Goal: Transaction & Acquisition: Purchase product/service

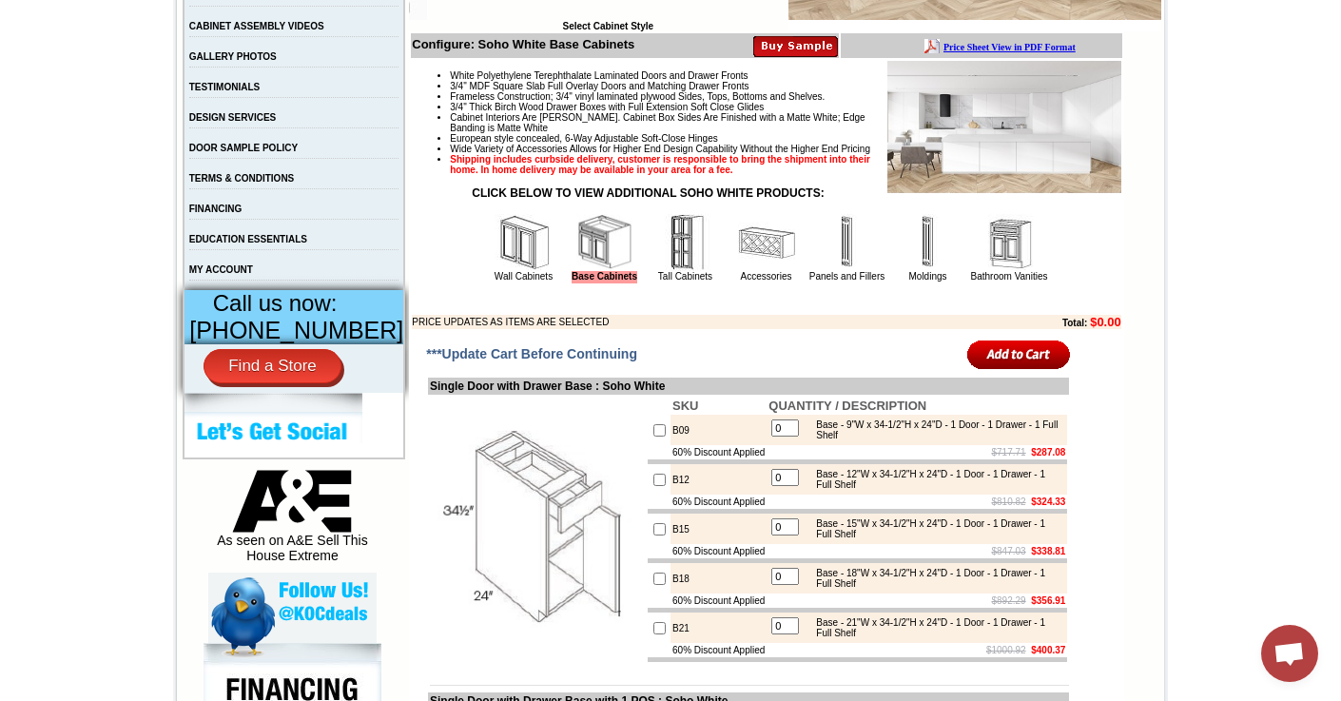
scroll to position [561, 0]
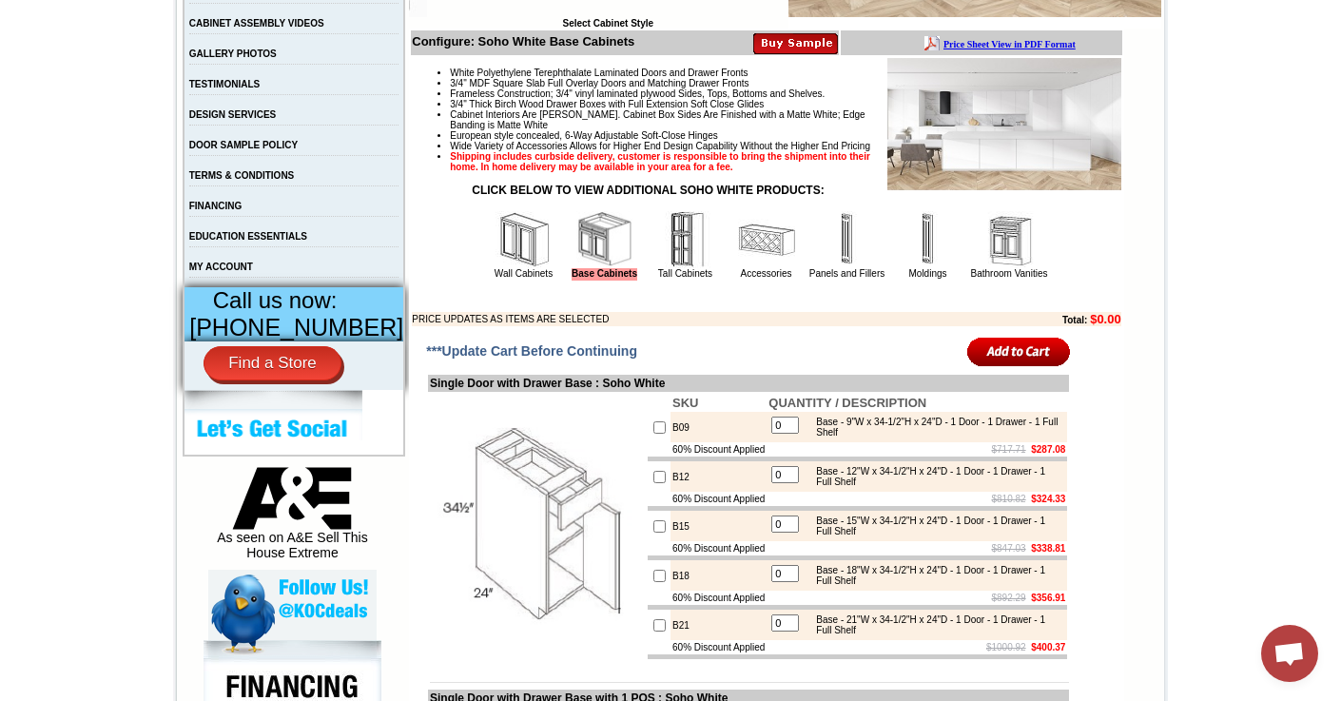
click at [832, 258] on img at bounding box center [847, 239] width 57 height 57
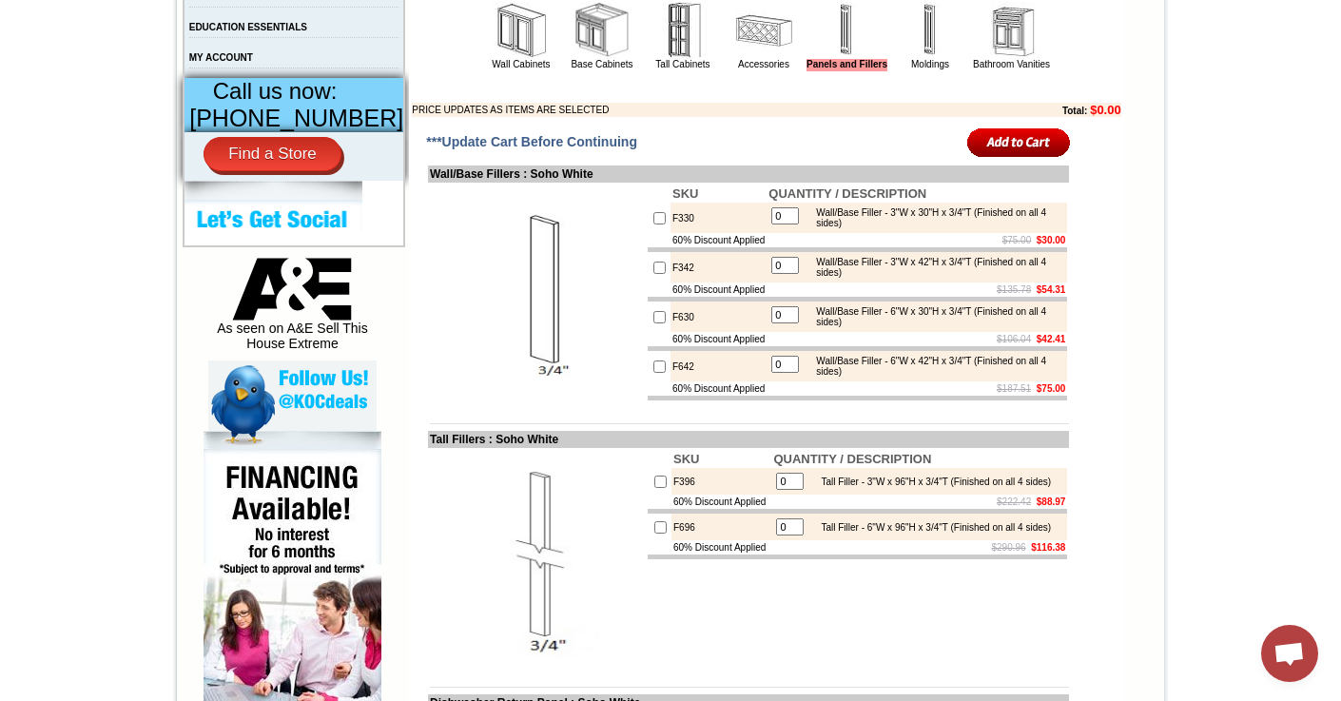
scroll to position [777, 0]
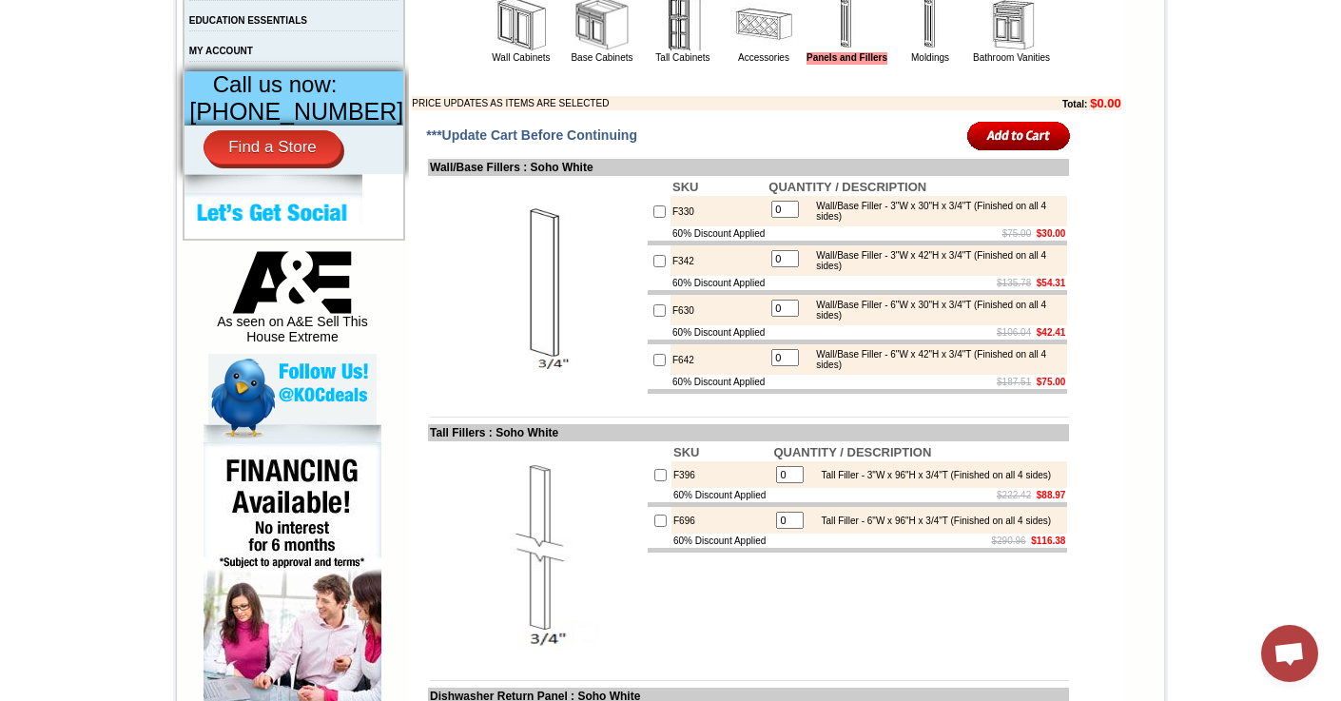
click at [654, 218] on input "checkbox" at bounding box center [660, 211] width 12 height 12
checkbox input "true"
type input "1"
click at [1005, 151] on input "image" at bounding box center [1020, 135] width 104 height 31
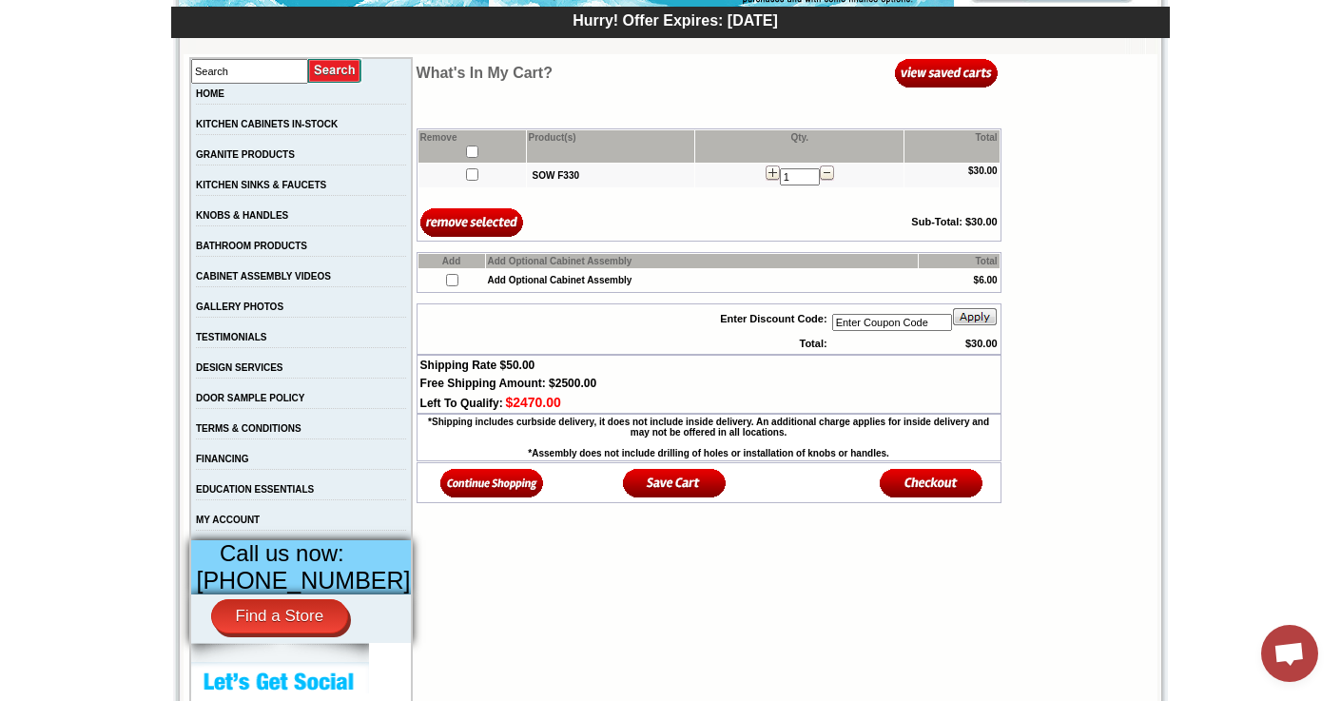
scroll to position [309, 0]
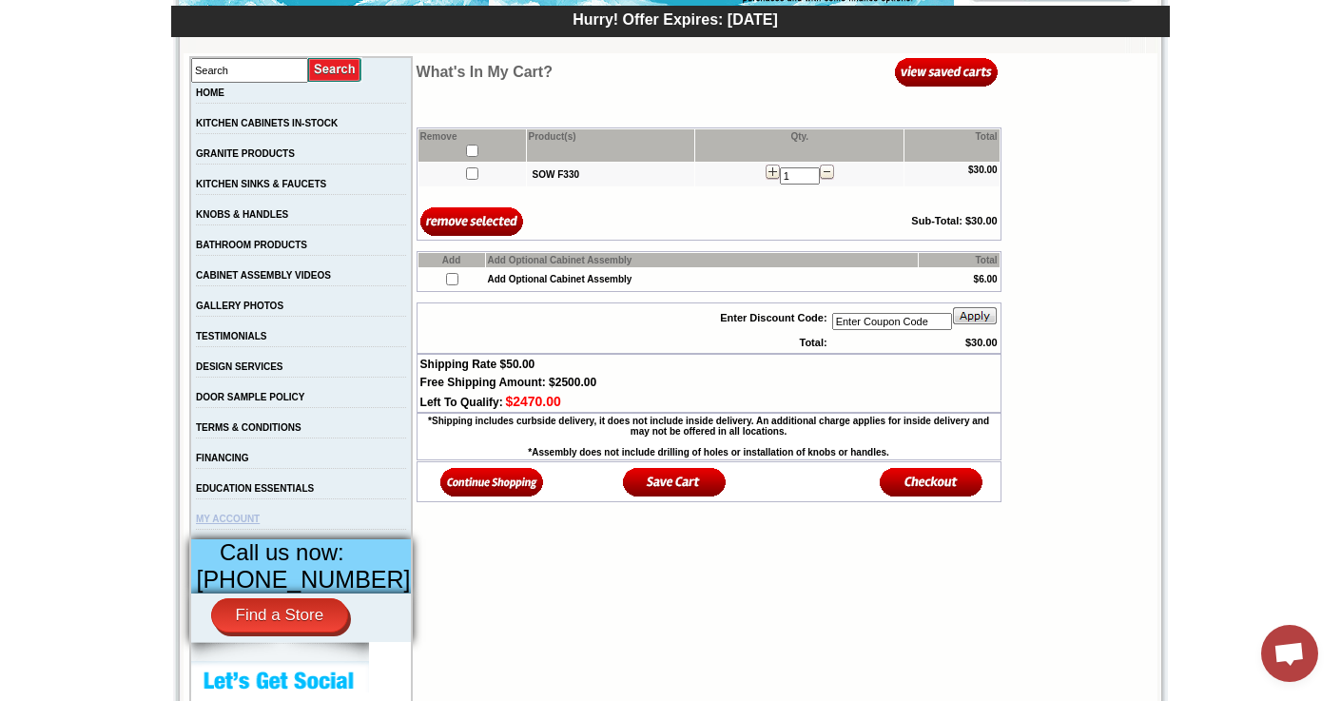
click at [252, 524] on link "MY ACCOUNT" at bounding box center [228, 519] width 64 height 10
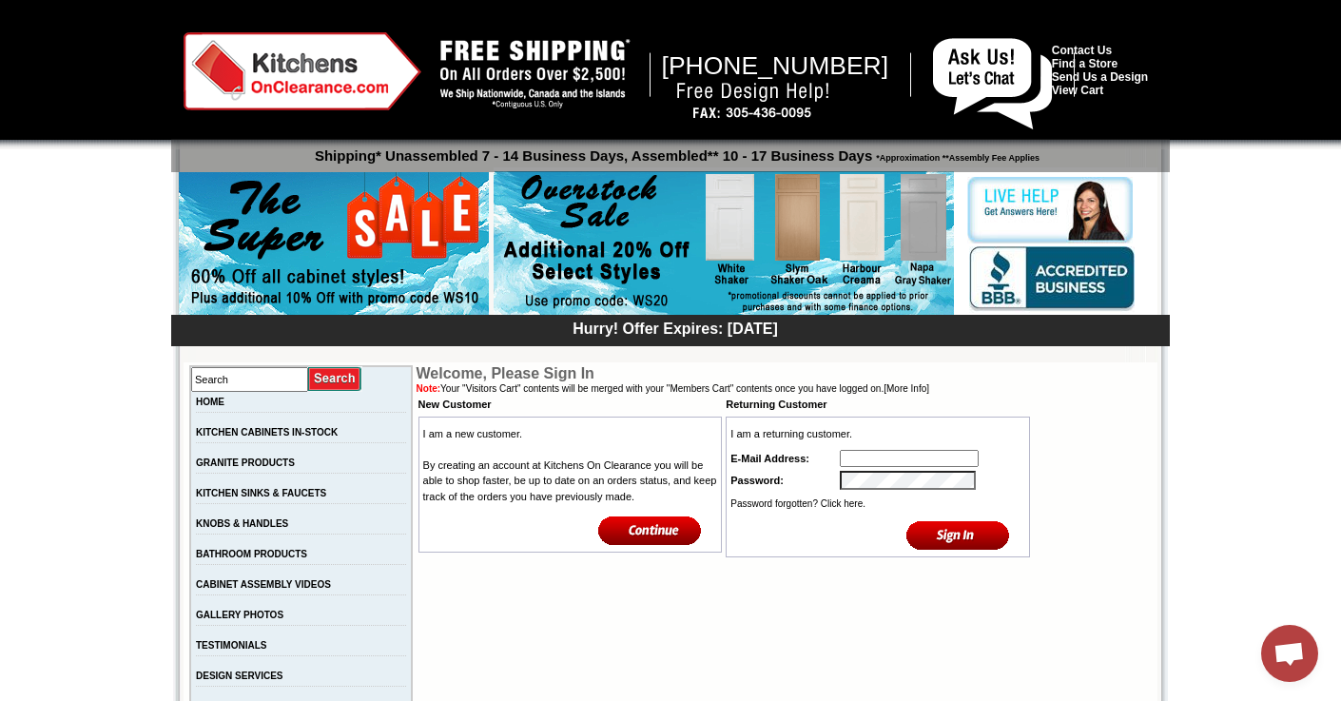
type input "info@sobekitchens.com"
click at [966, 544] on input "image" at bounding box center [959, 534] width 104 height 31
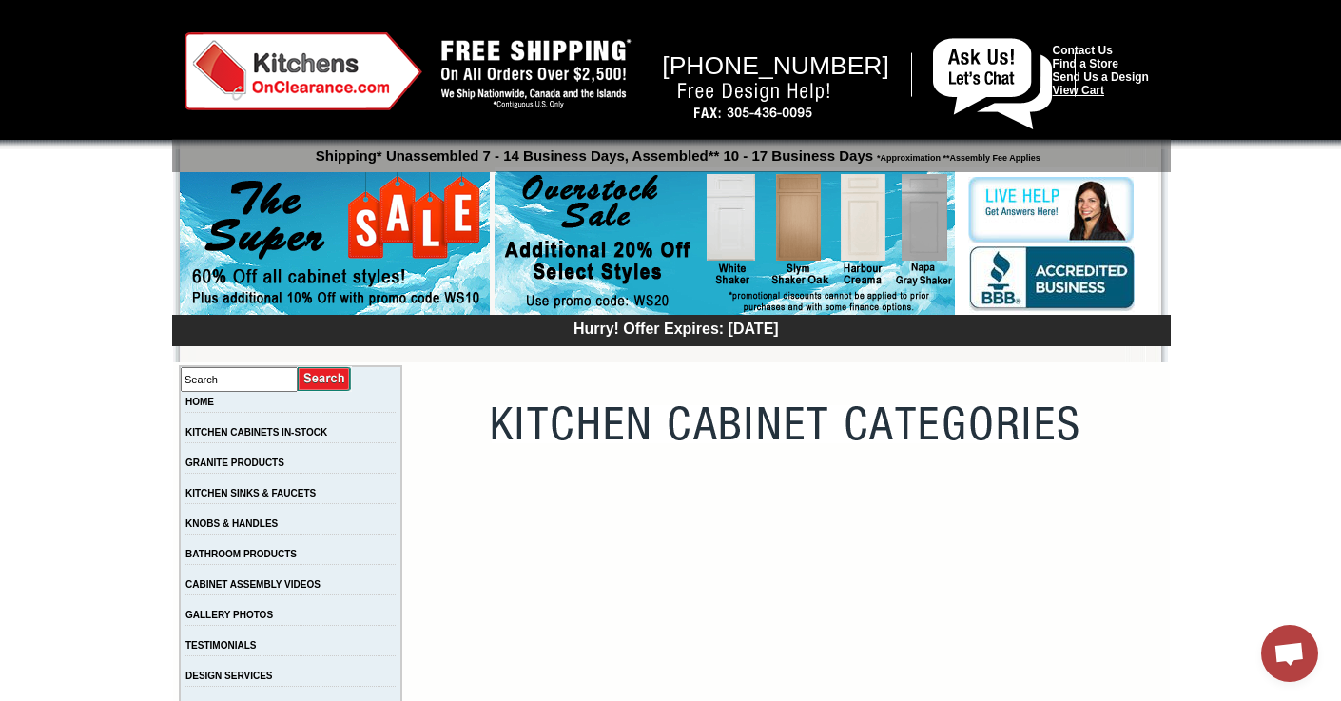
click at [1103, 92] on link "View Cart" at bounding box center [1078, 90] width 51 height 13
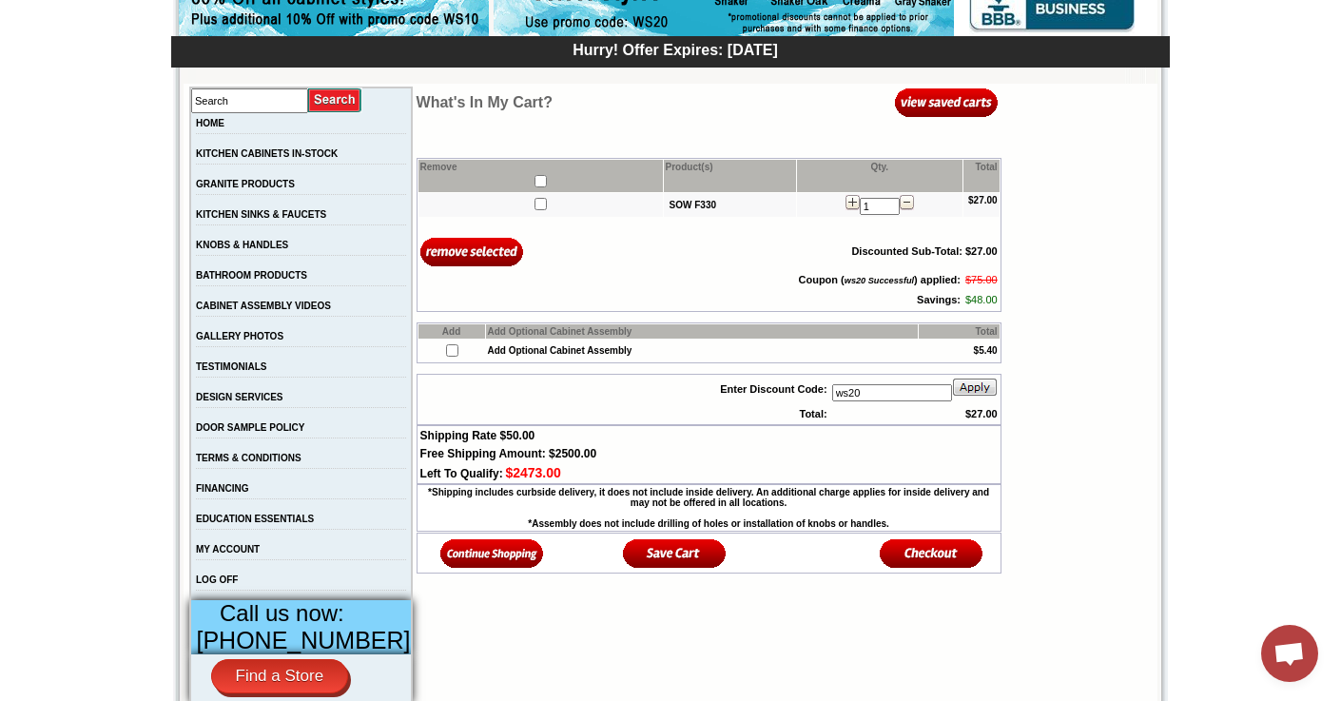
scroll to position [283, 0]
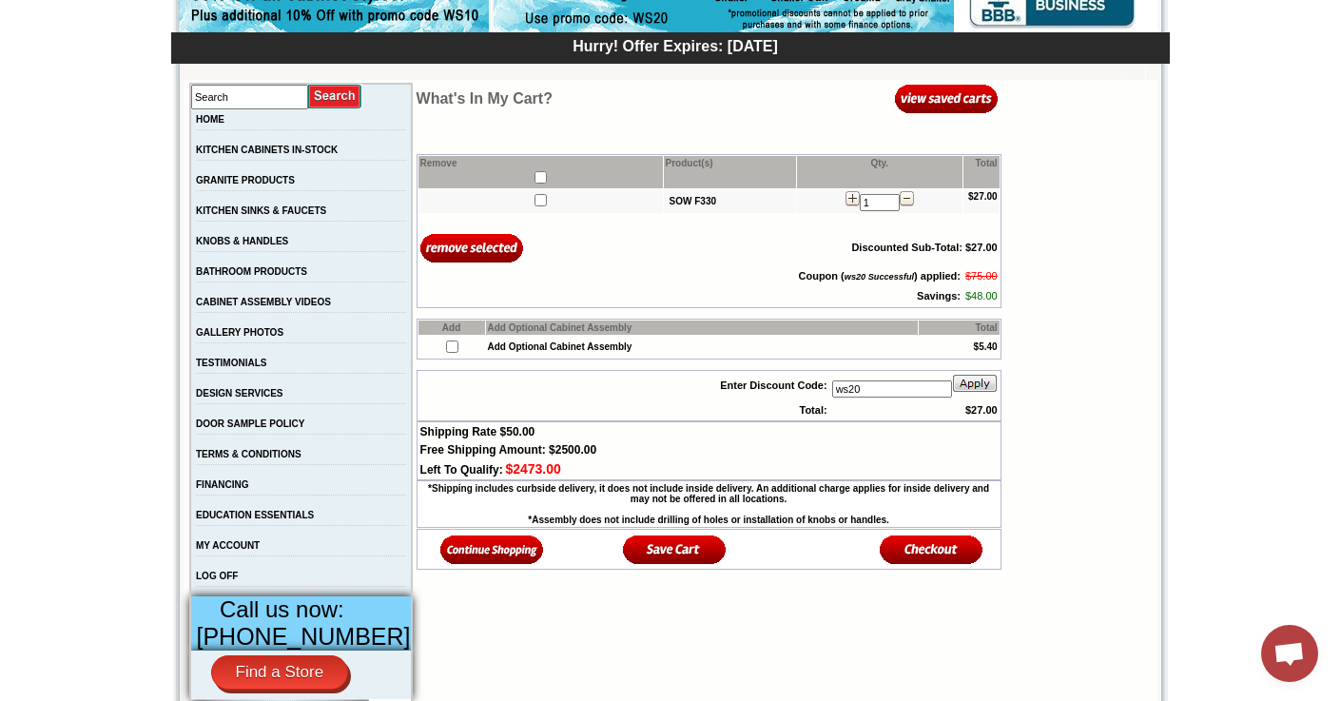
click at [926, 558] on img at bounding box center [932, 549] width 104 height 31
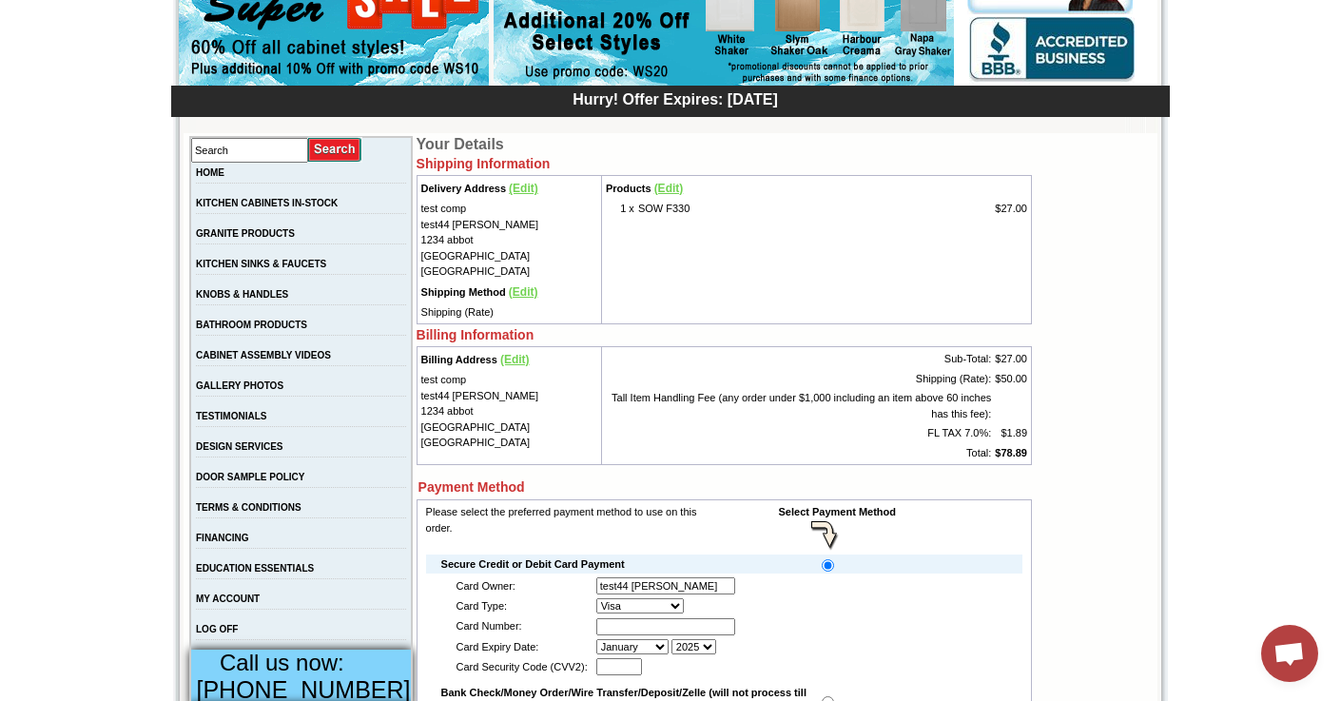
scroll to position [280, 0]
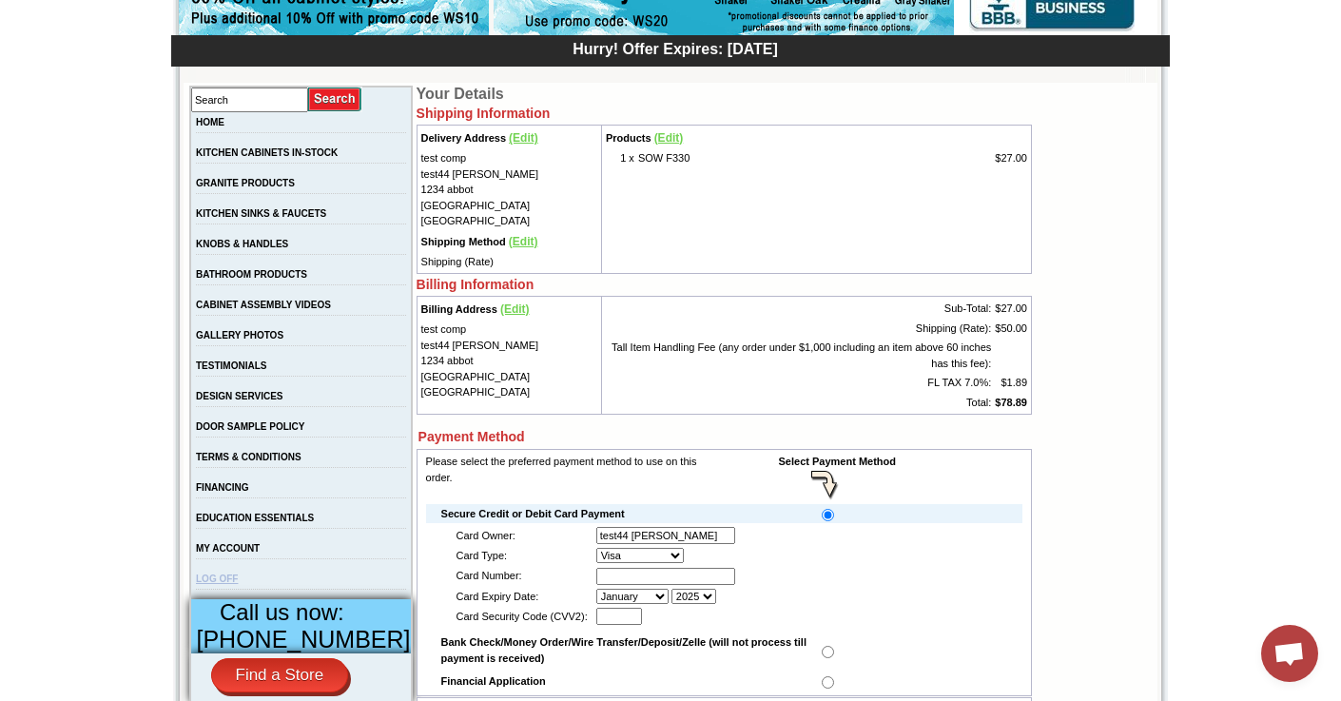
click at [237, 584] on link "LOG OFF" at bounding box center [217, 579] width 42 height 10
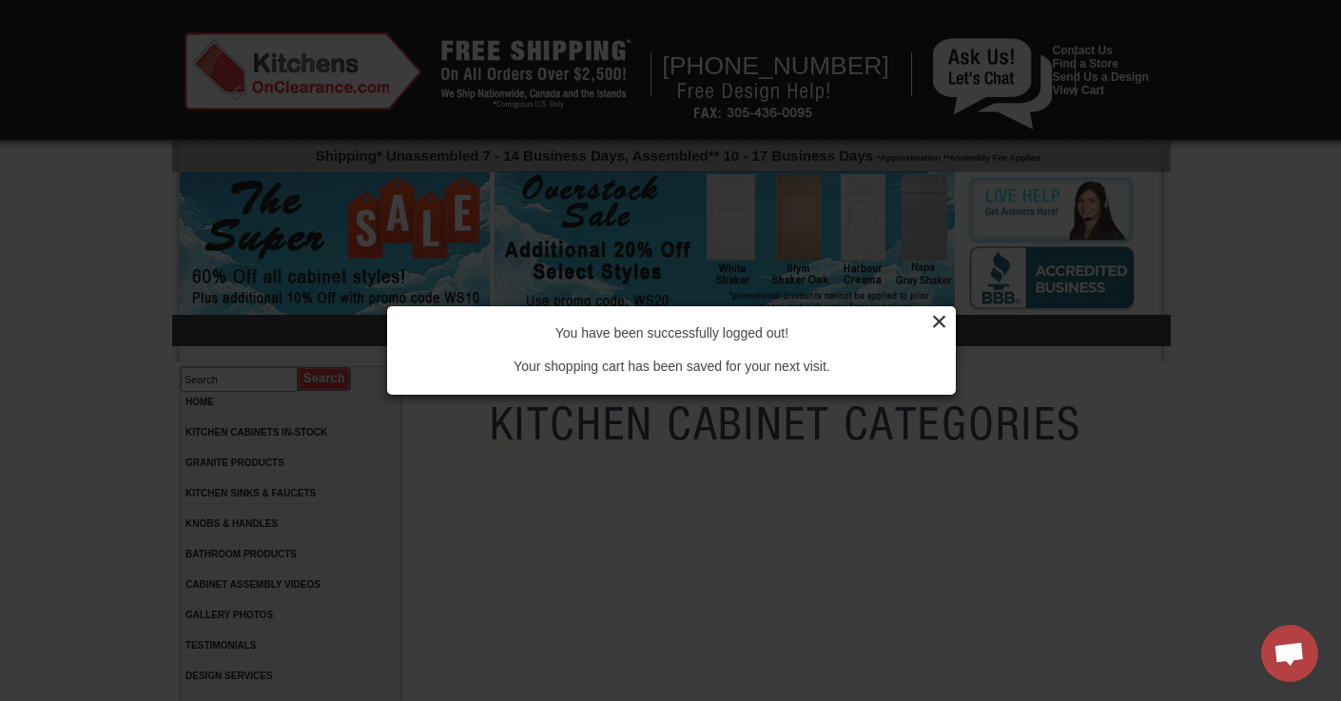
click at [938, 328] on div "×" at bounding box center [939, 321] width 17 height 32
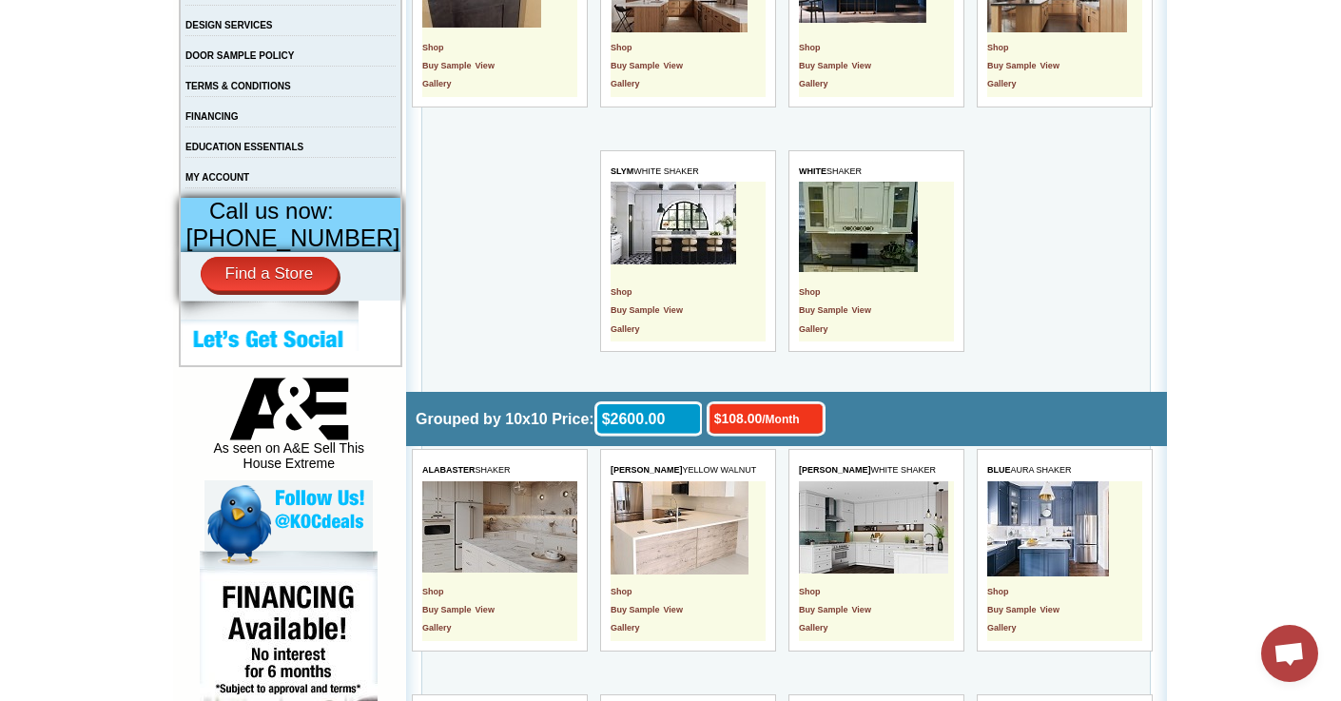
scroll to position [647, 0]
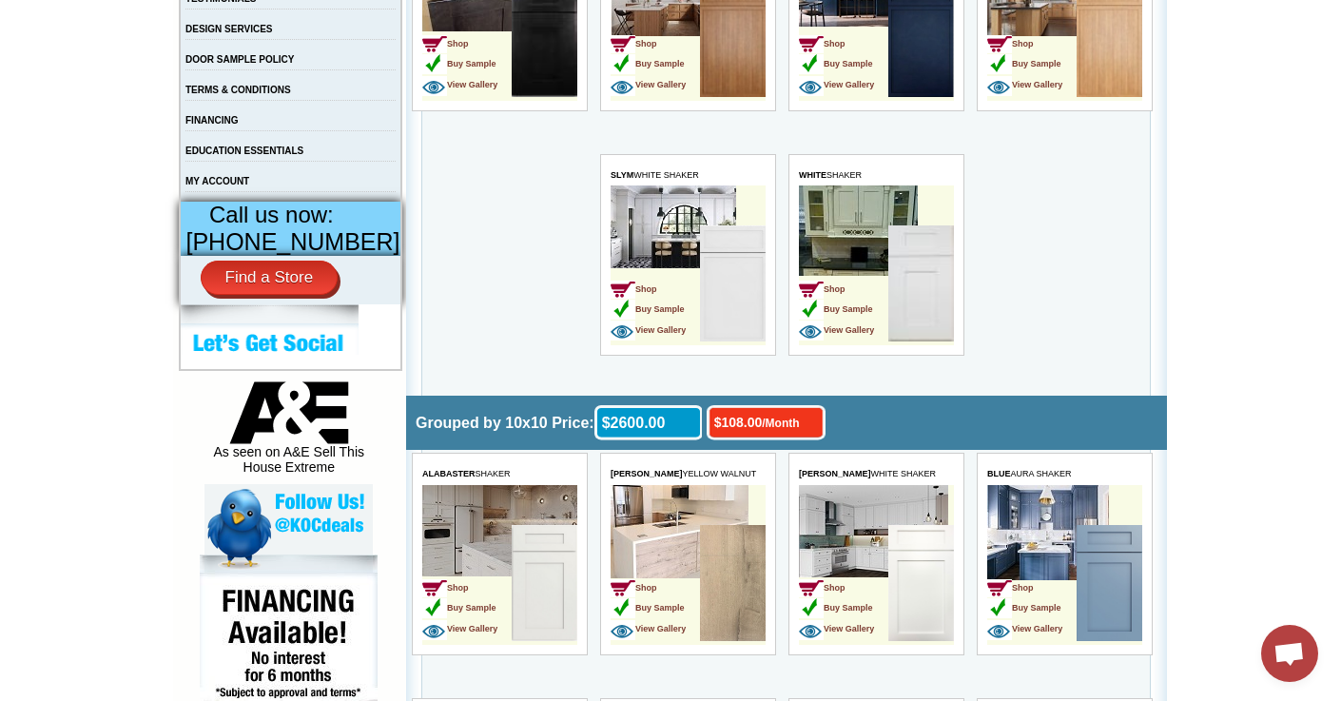
click at [260, 202] on td "MY ACCOUNT" at bounding box center [291, 186] width 222 height 30
click at [249, 186] on link "MY ACCOUNT" at bounding box center [218, 181] width 64 height 10
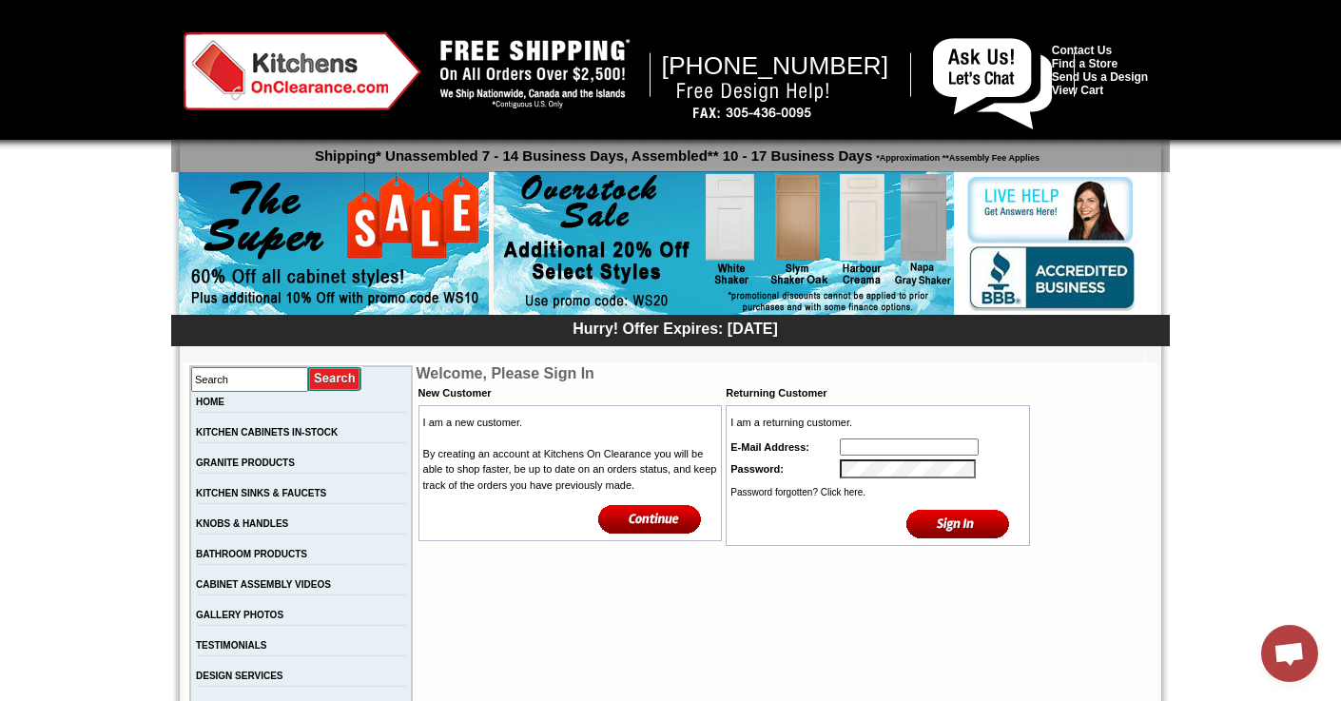
type input "info@sobekitchens.com"
click at [847, 446] on input "info@sobekitchens.com" at bounding box center [909, 447] width 139 height 17
drag, startPoint x: 846, startPoint y: 446, endPoint x: 1176, endPoint y: 467, distance: 330.8
type input "[EMAIL_ADDRESS][DOMAIN_NAME]"
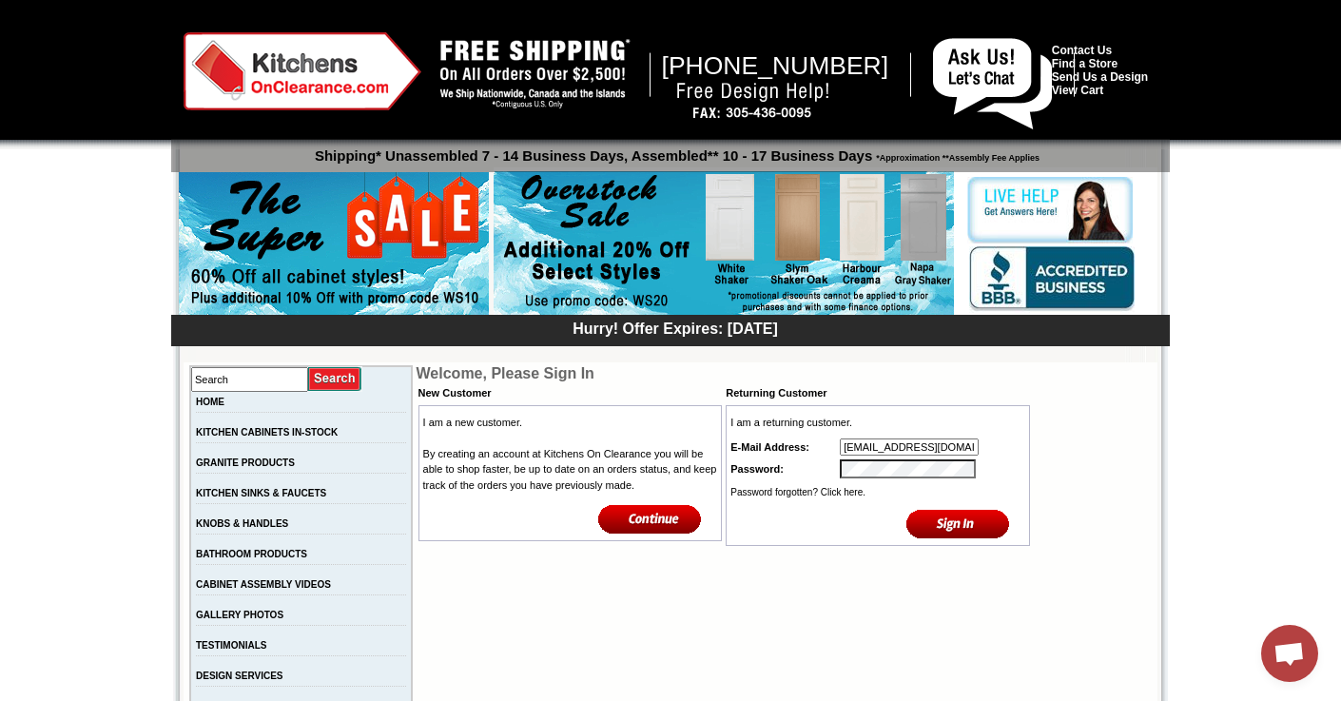
click at [949, 523] on input "image" at bounding box center [959, 523] width 104 height 31
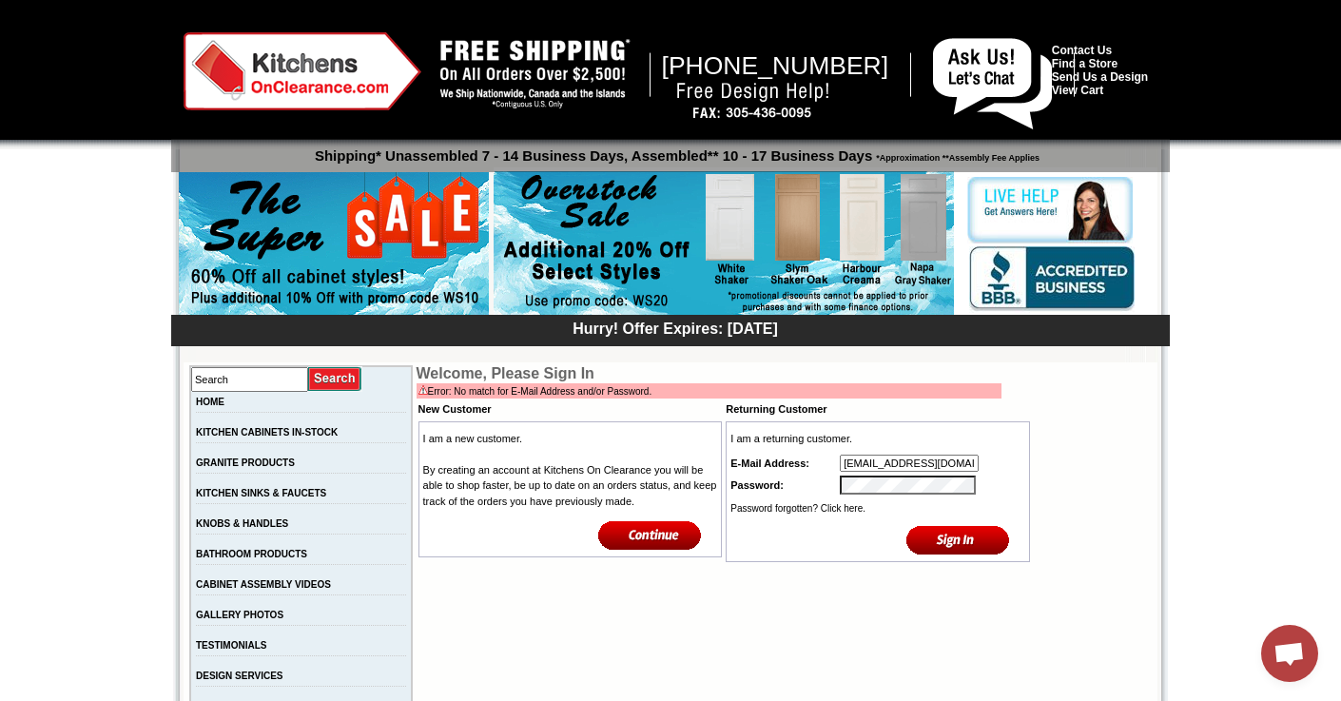
click at [907, 524] on input "image" at bounding box center [959, 539] width 104 height 31
click at [971, 541] on input "image" at bounding box center [959, 539] width 104 height 31
click at [969, 467] on input "[EMAIL_ADDRESS][DOMAIN_NAME]" at bounding box center [909, 463] width 139 height 17
click at [969, 467] on input "tpopack@hotmail.com" at bounding box center [909, 463] width 139 height 17
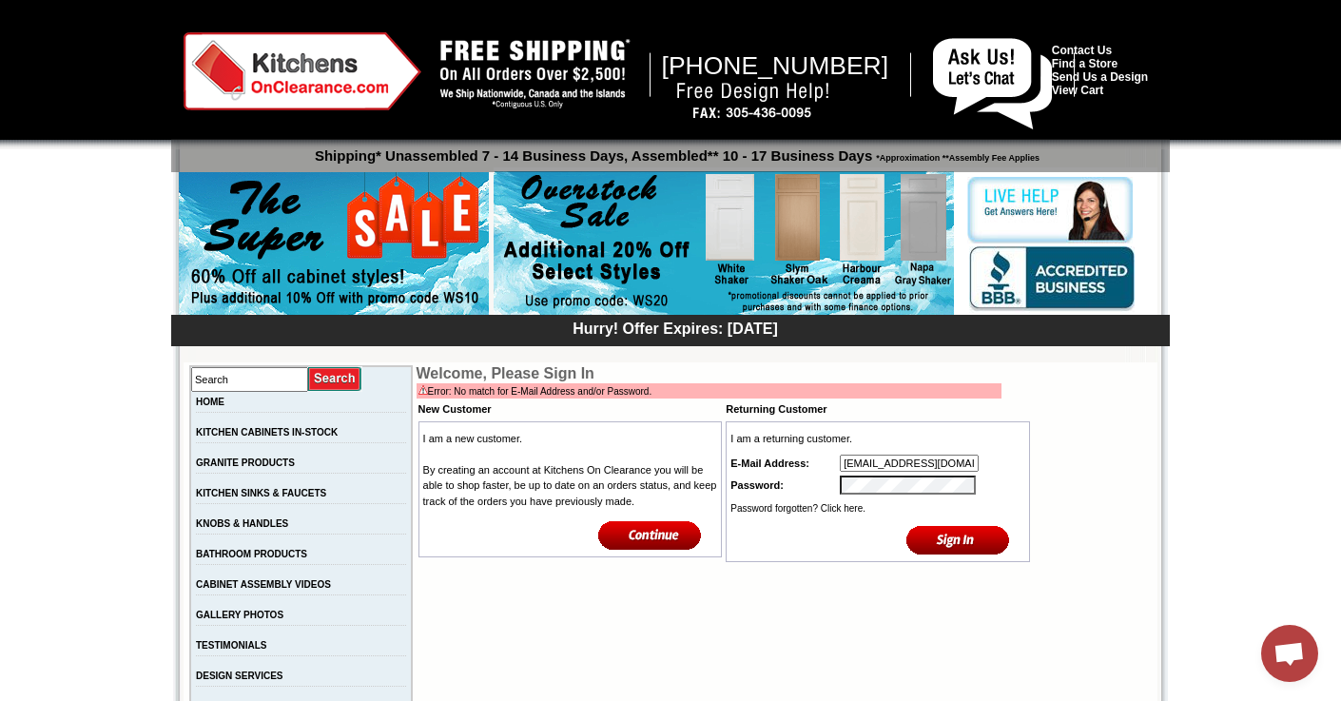
type input "info@sobekitchens.com"
click at [956, 544] on input "image" at bounding box center [959, 539] width 104 height 31
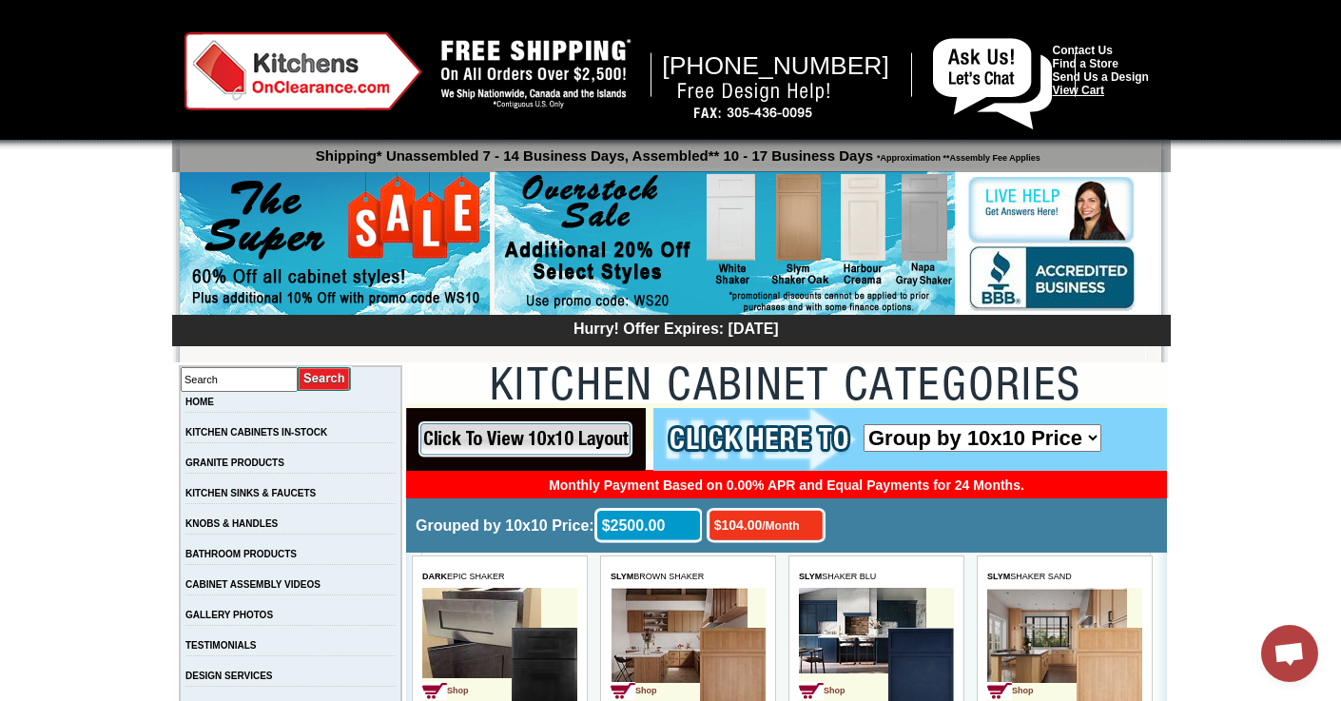
click at [1092, 89] on link "View Cart" at bounding box center [1078, 90] width 51 height 13
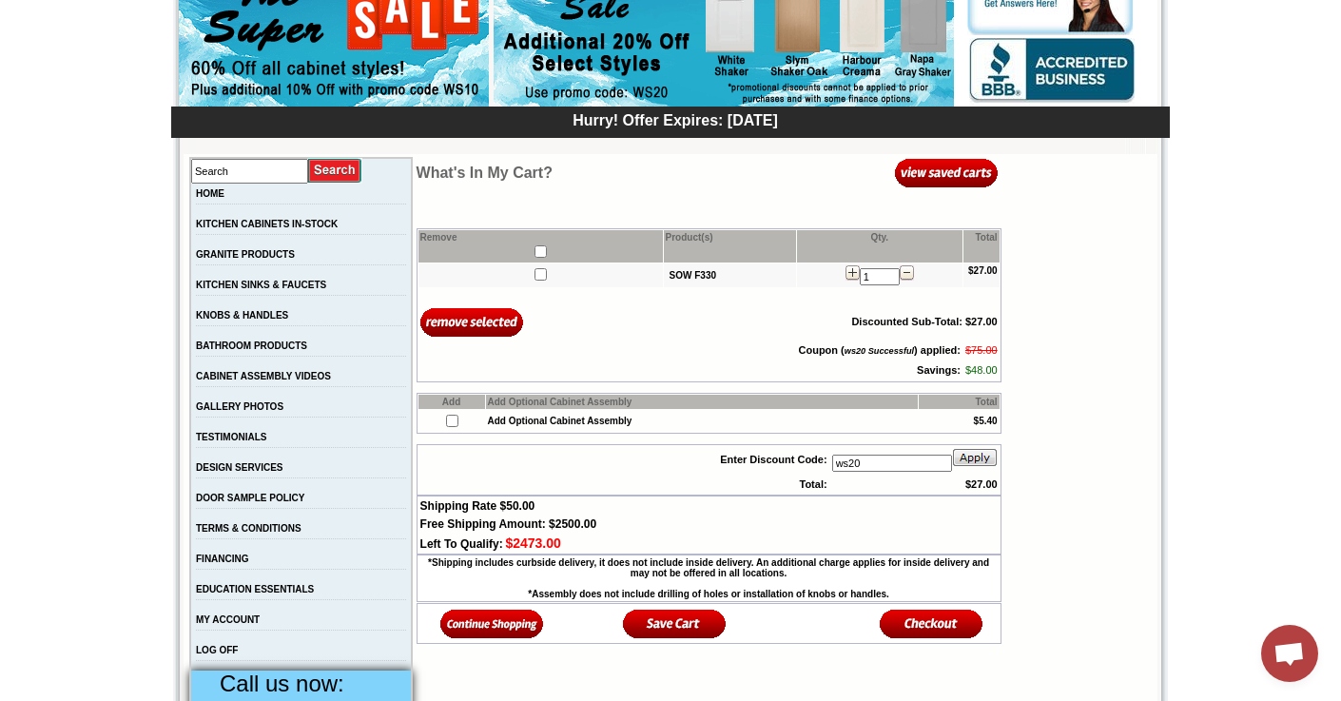
scroll to position [274, 0]
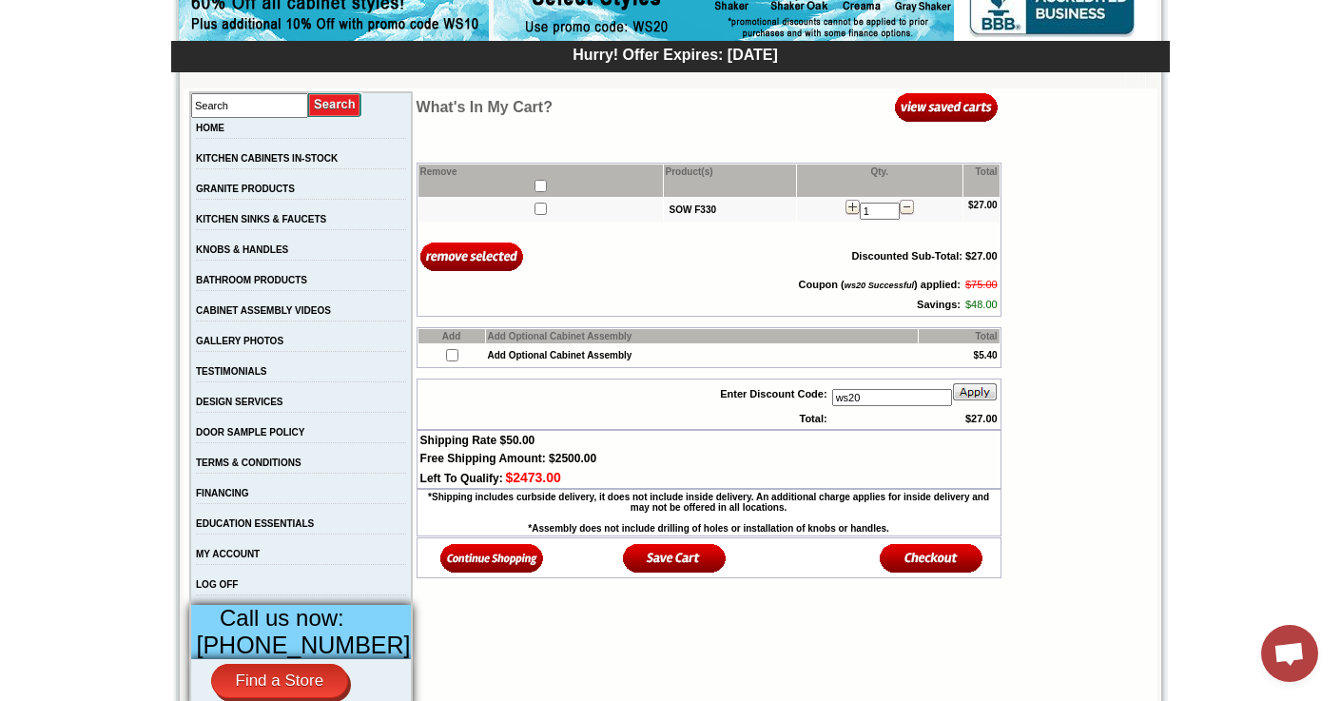
click at [934, 574] on img at bounding box center [932, 557] width 104 height 31
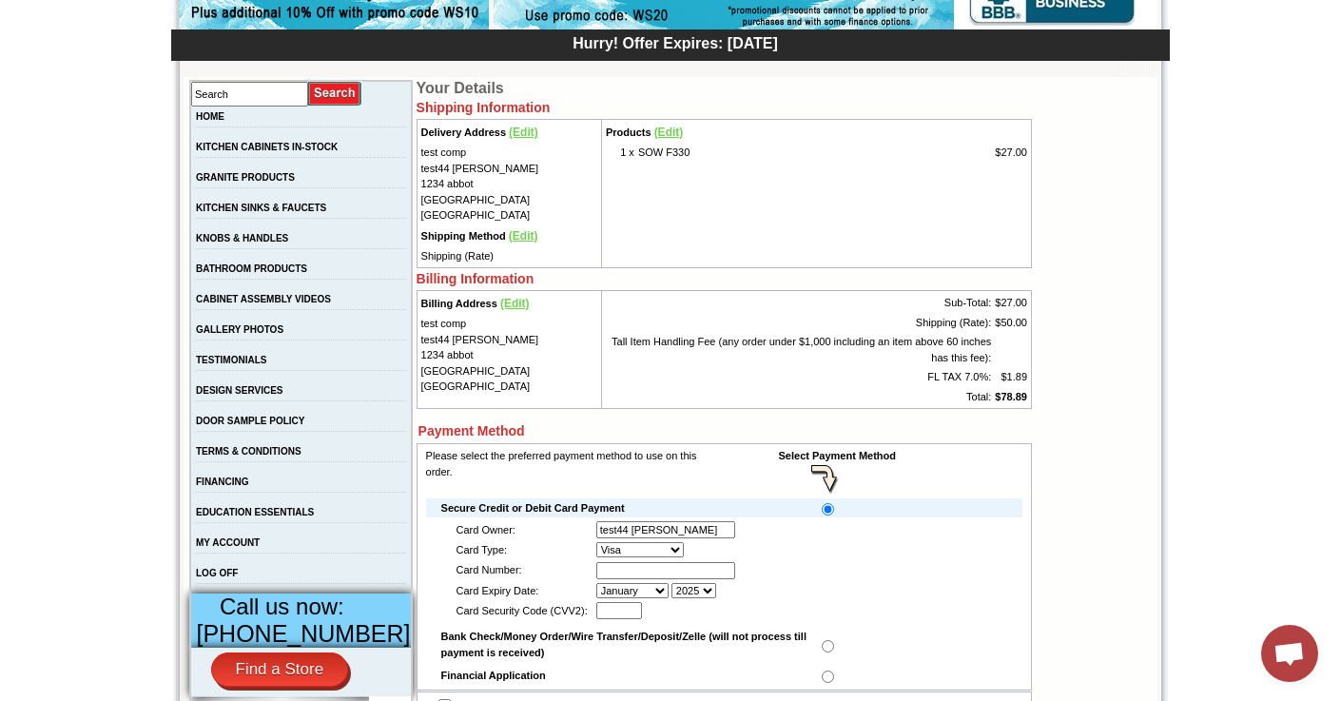
scroll to position [294, 0]
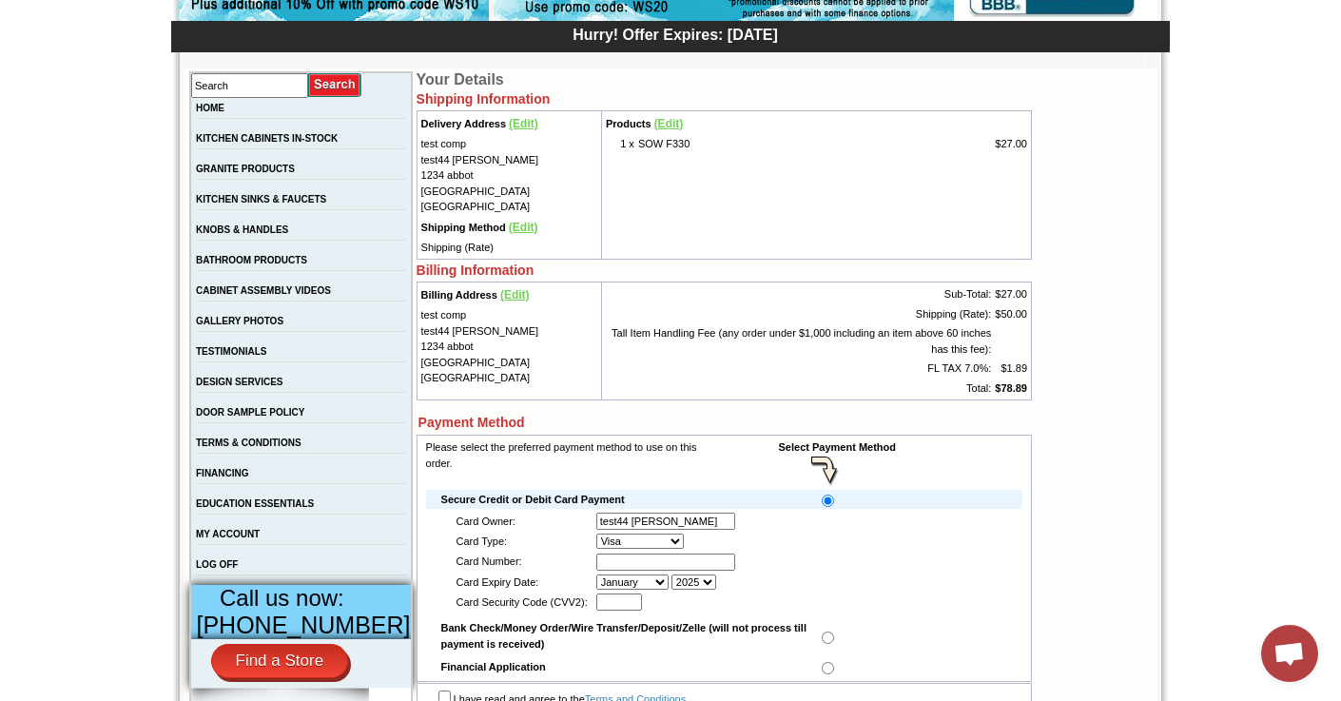
click at [502, 297] on span "(Edit)" at bounding box center [514, 294] width 29 height 13
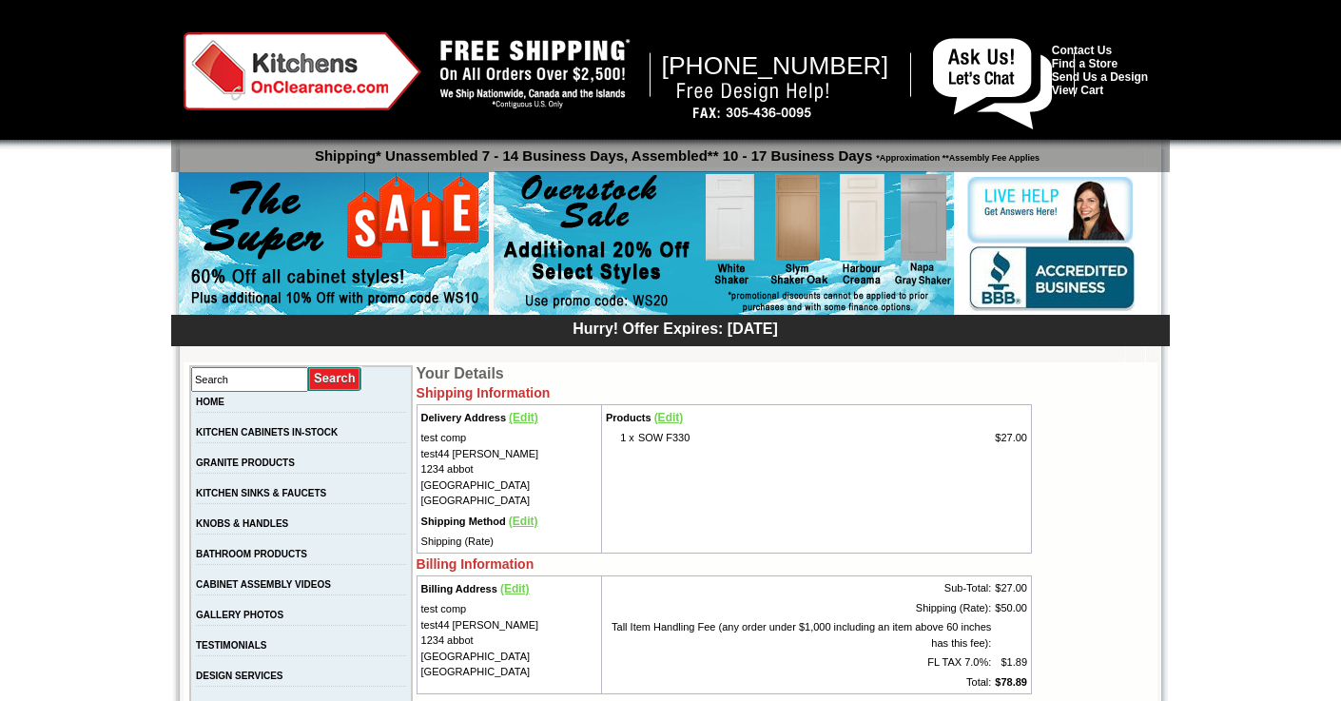
scroll to position [294, 0]
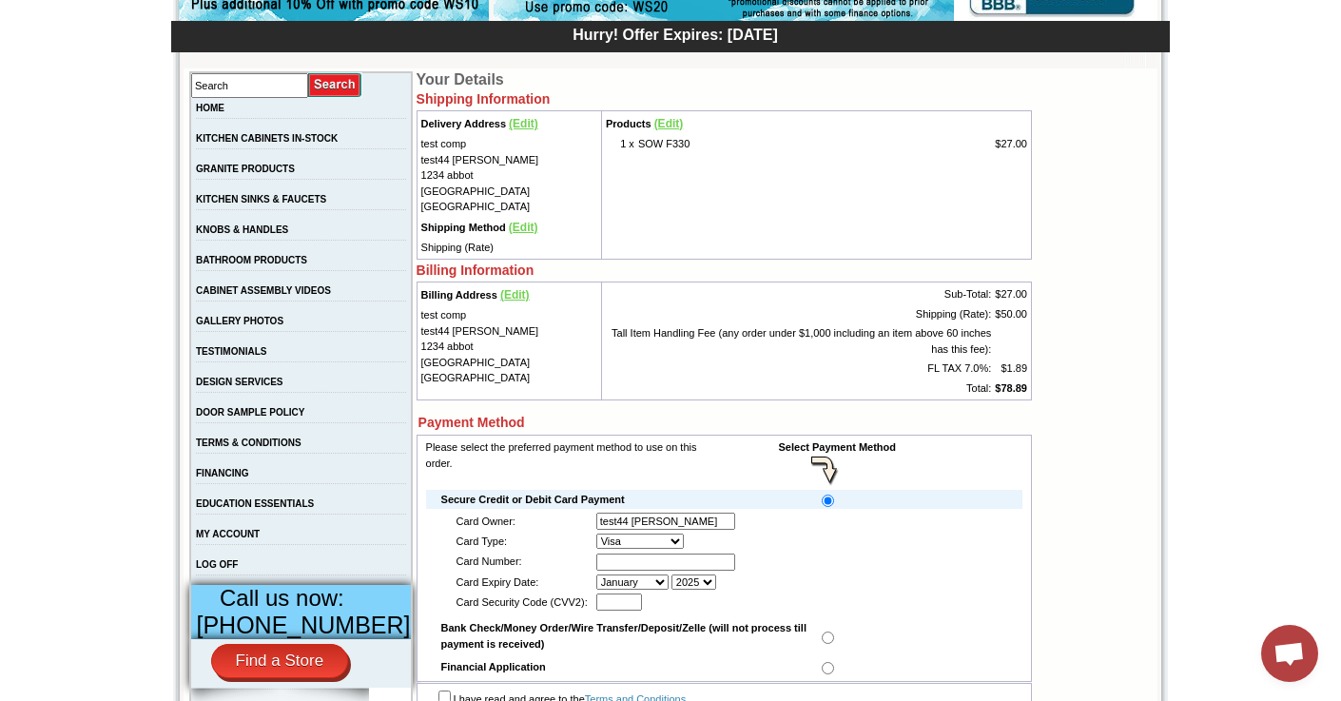
click at [508, 293] on span "(Edit)" at bounding box center [514, 294] width 29 height 13
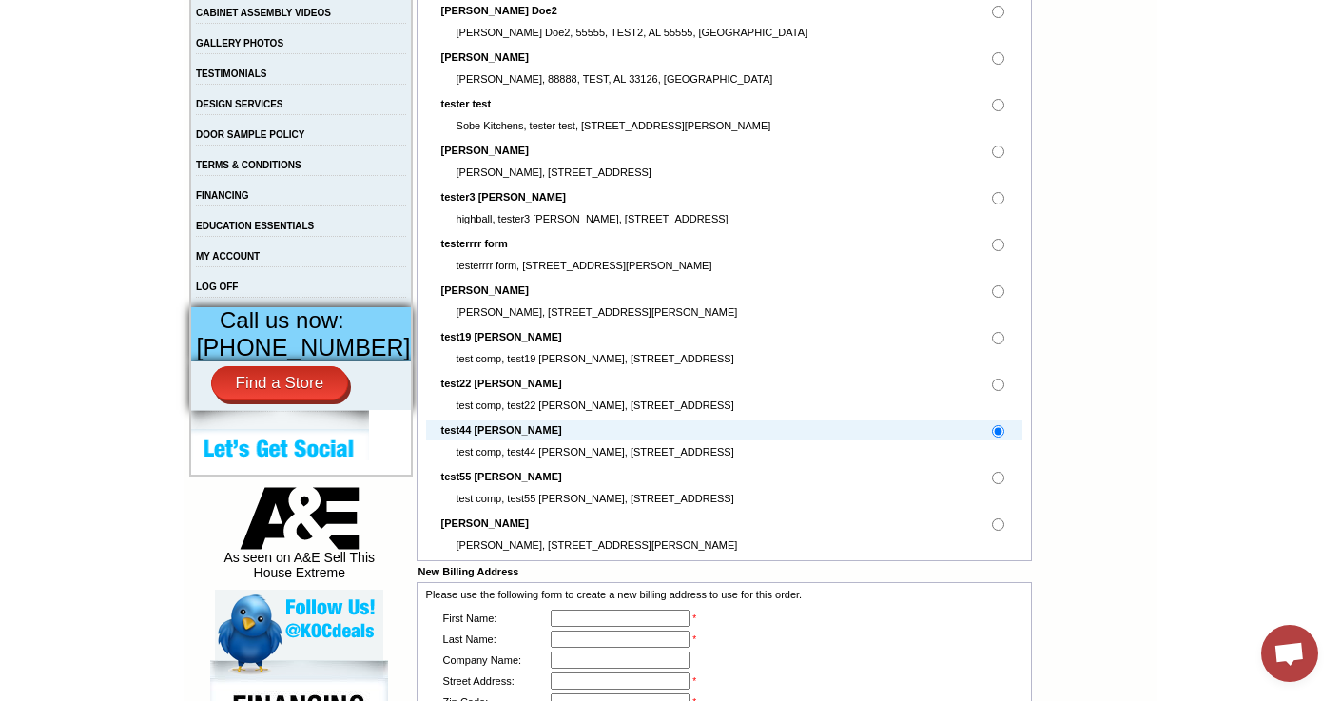
scroll to position [570, 0]
click at [1000, 525] on input "radio" at bounding box center [998, 524] width 12 height 12
radio input "true"
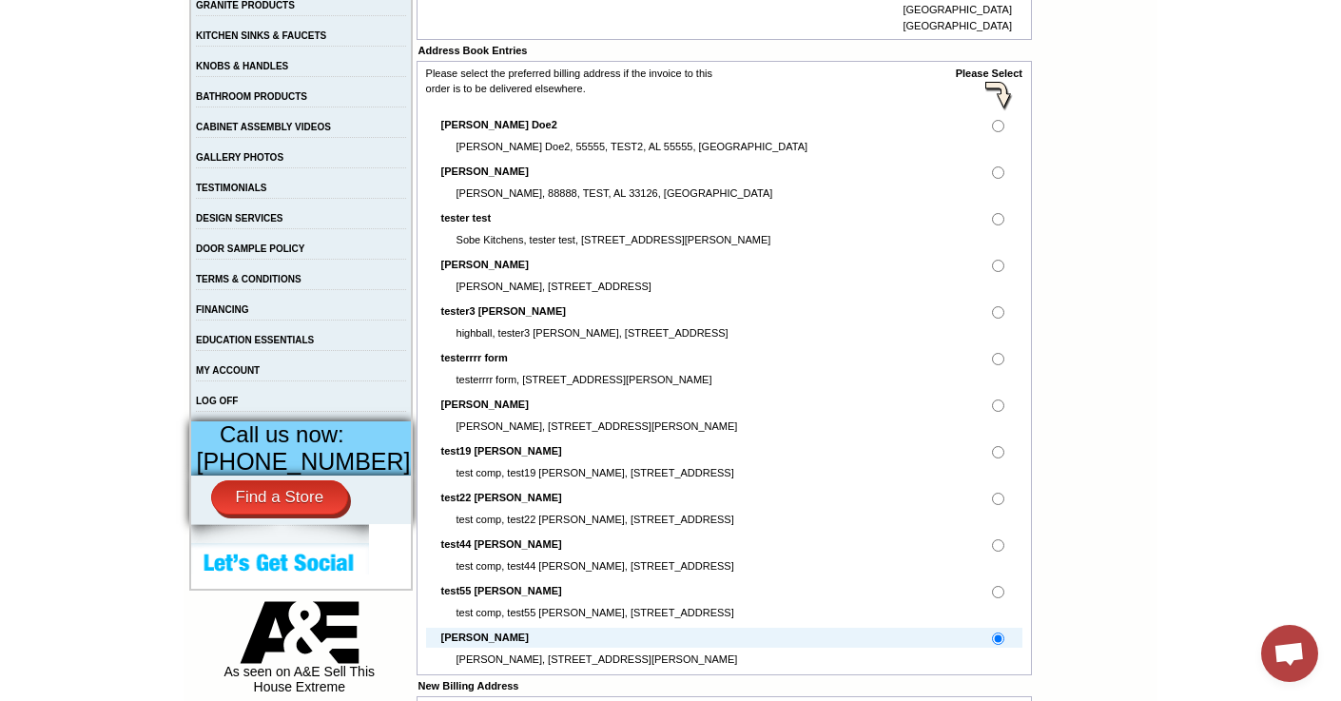
scroll to position [859, 0]
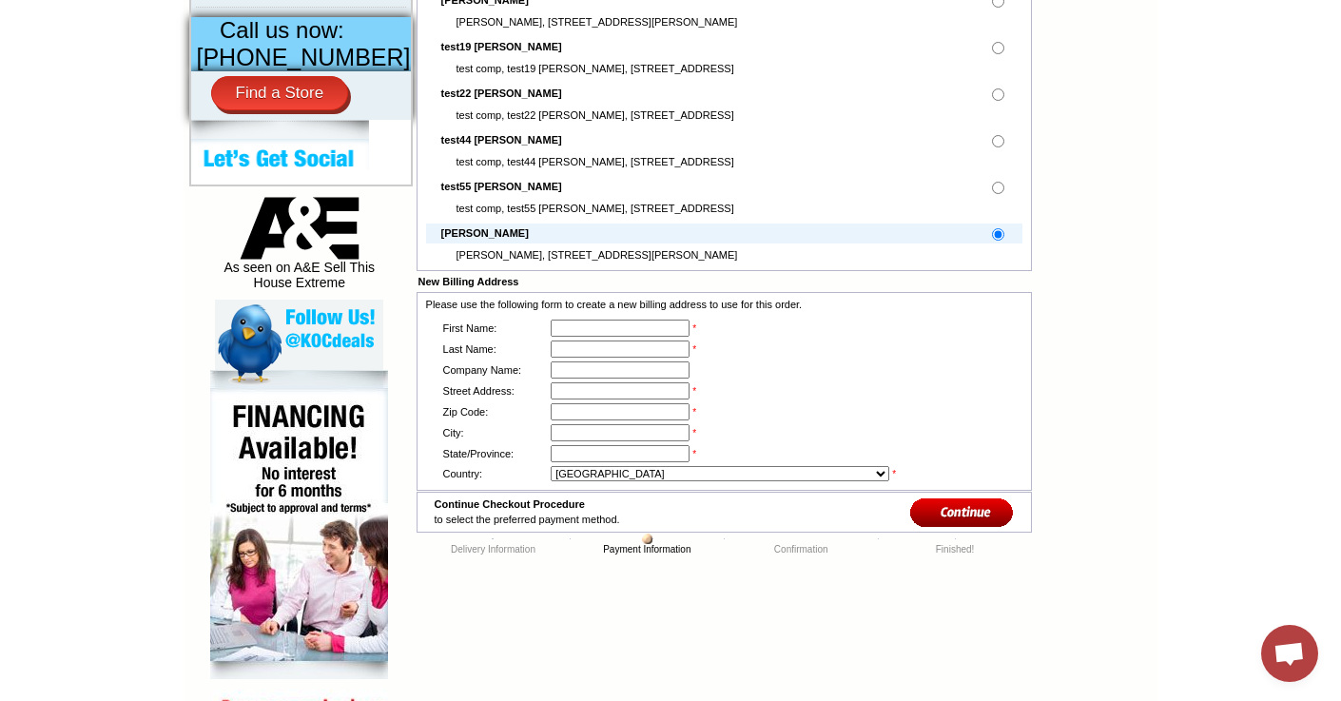
click at [970, 528] on input "image" at bounding box center [962, 512] width 104 height 31
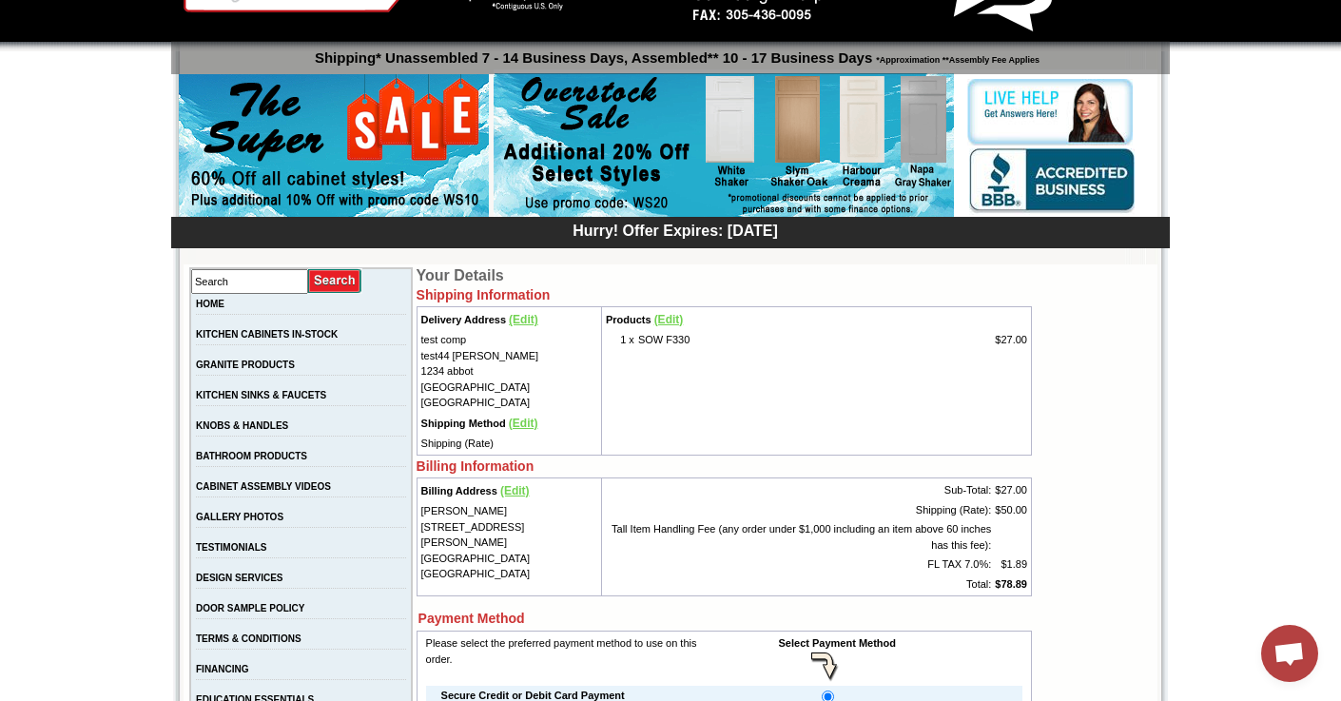
scroll to position [114, 0]
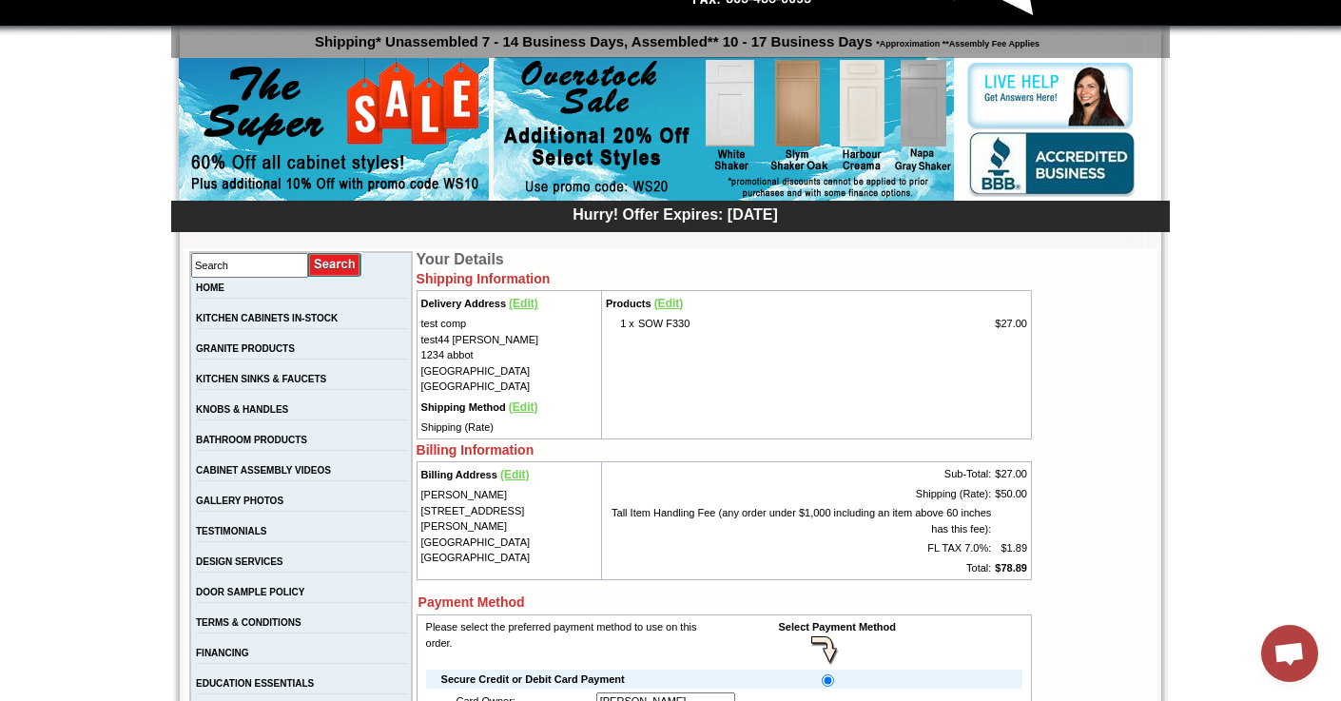
click at [516, 304] on span "(Edit)" at bounding box center [523, 303] width 29 height 13
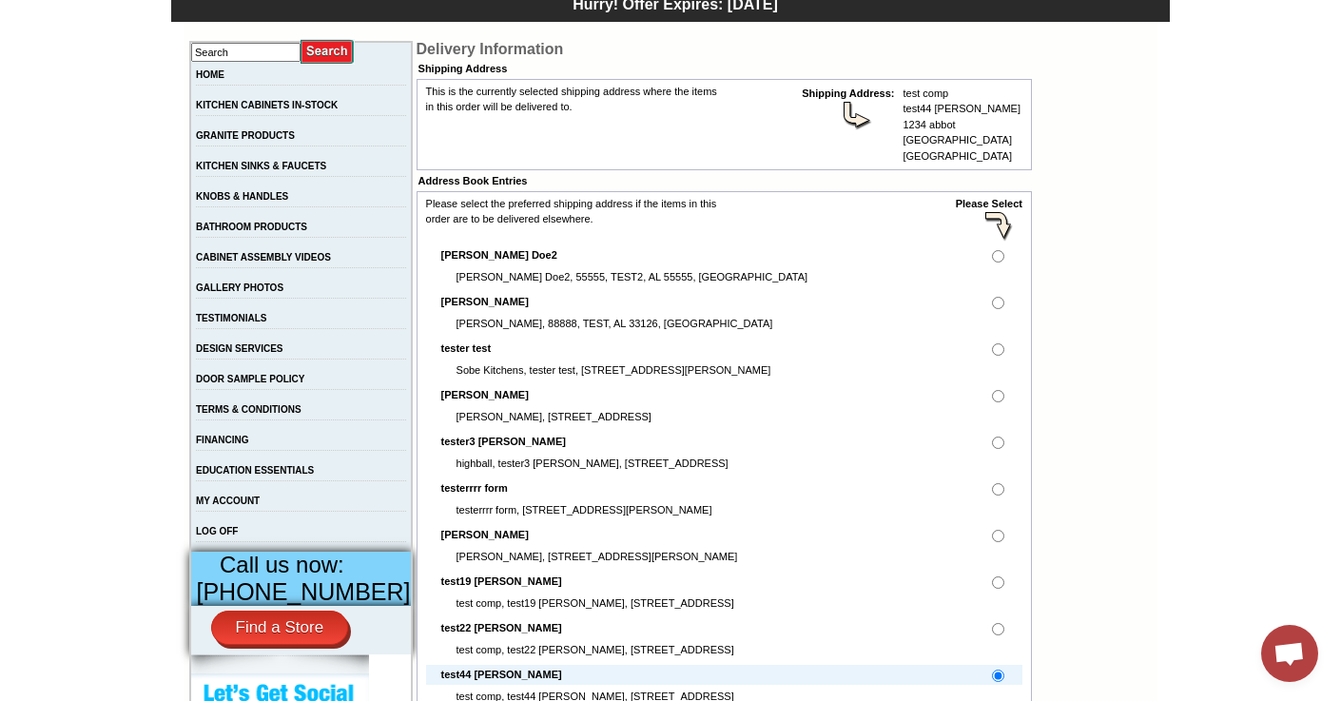
scroll to position [328, 0]
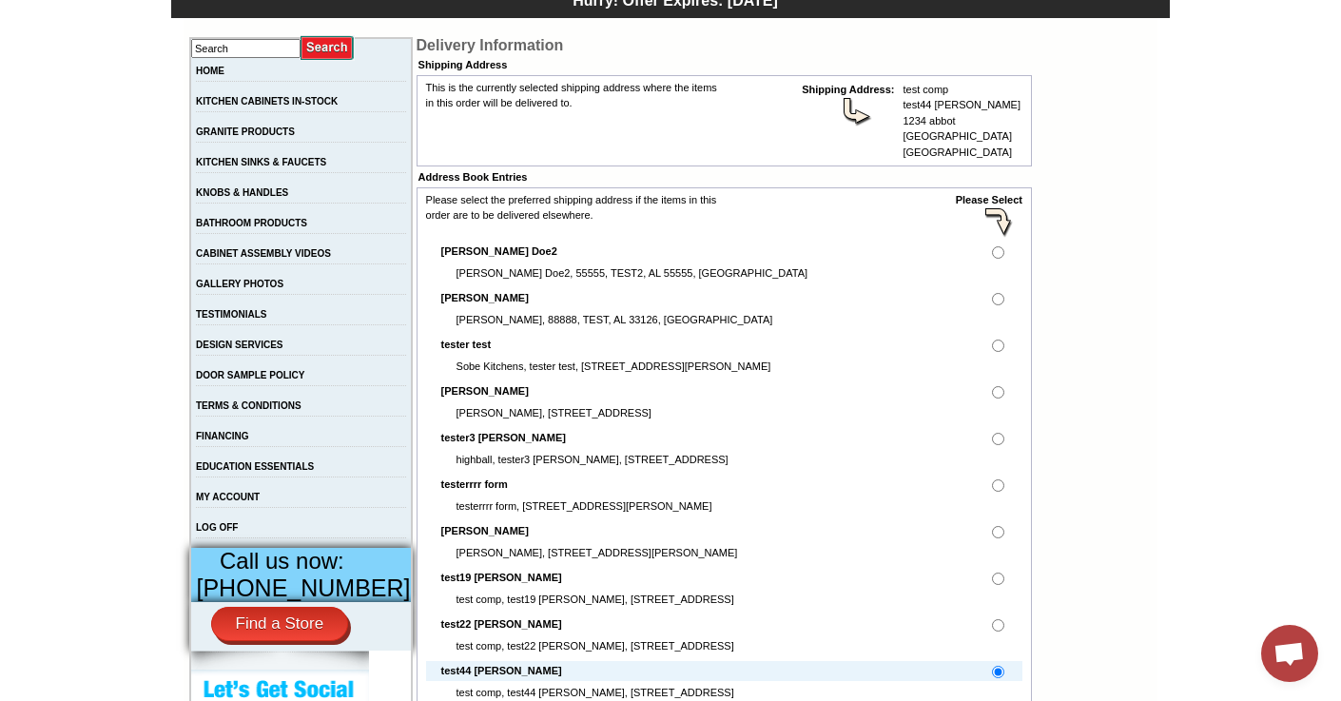
click at [1001, 262] on td at bounding box center [962, 252] width 94 height 20
radio input "true"
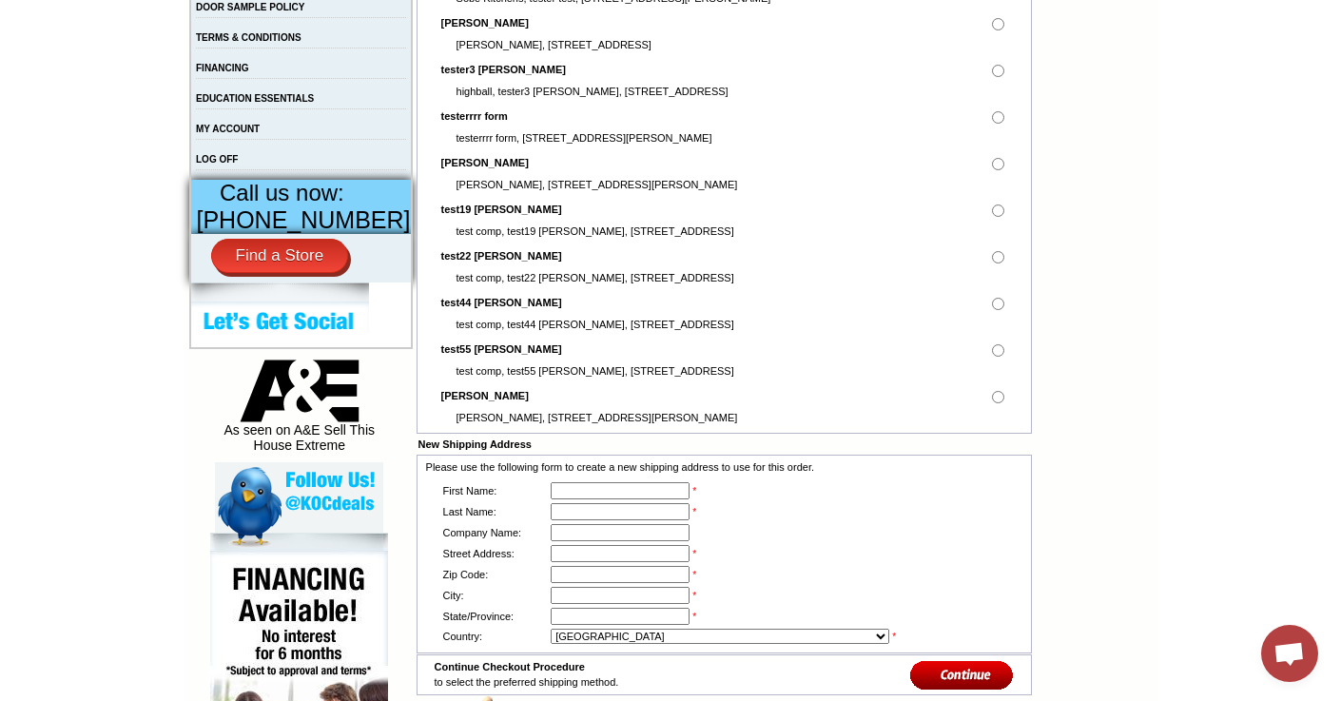
scroll to position [949, 0]
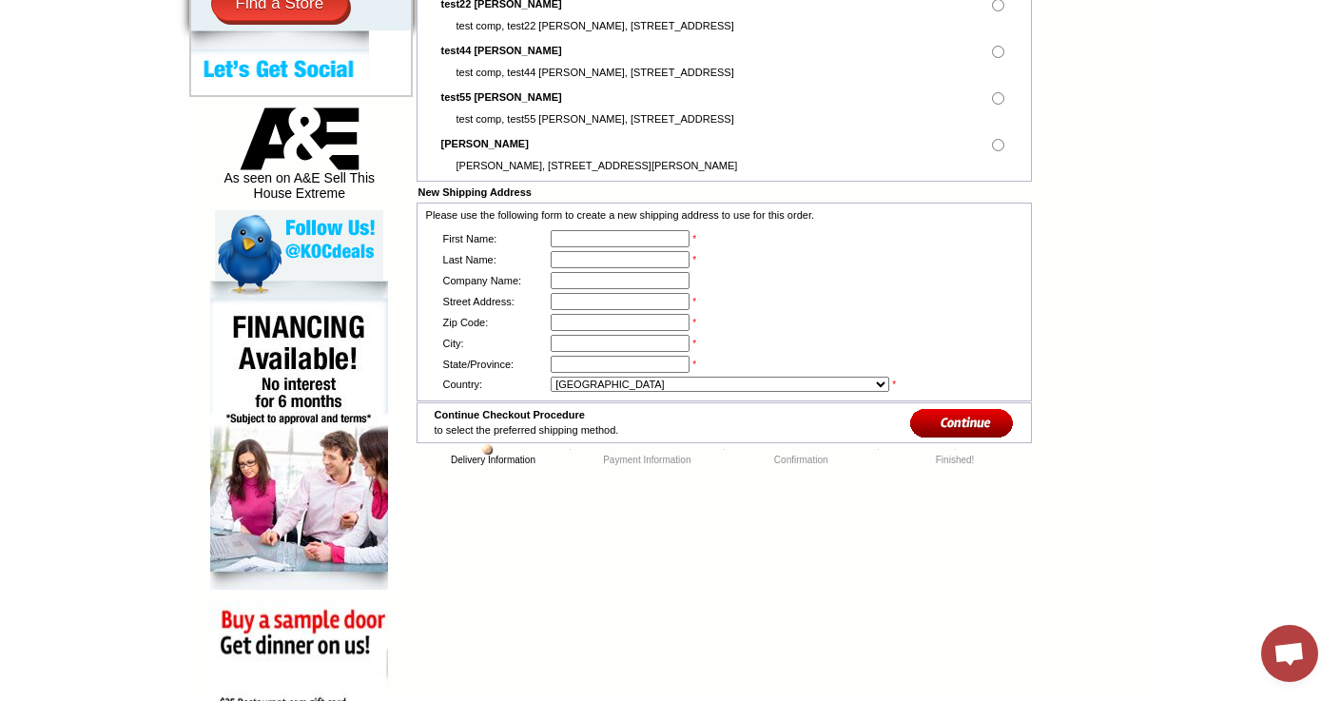
click at [967, 436] on input "image" at bounding box center [962, 422] width 104 height 31
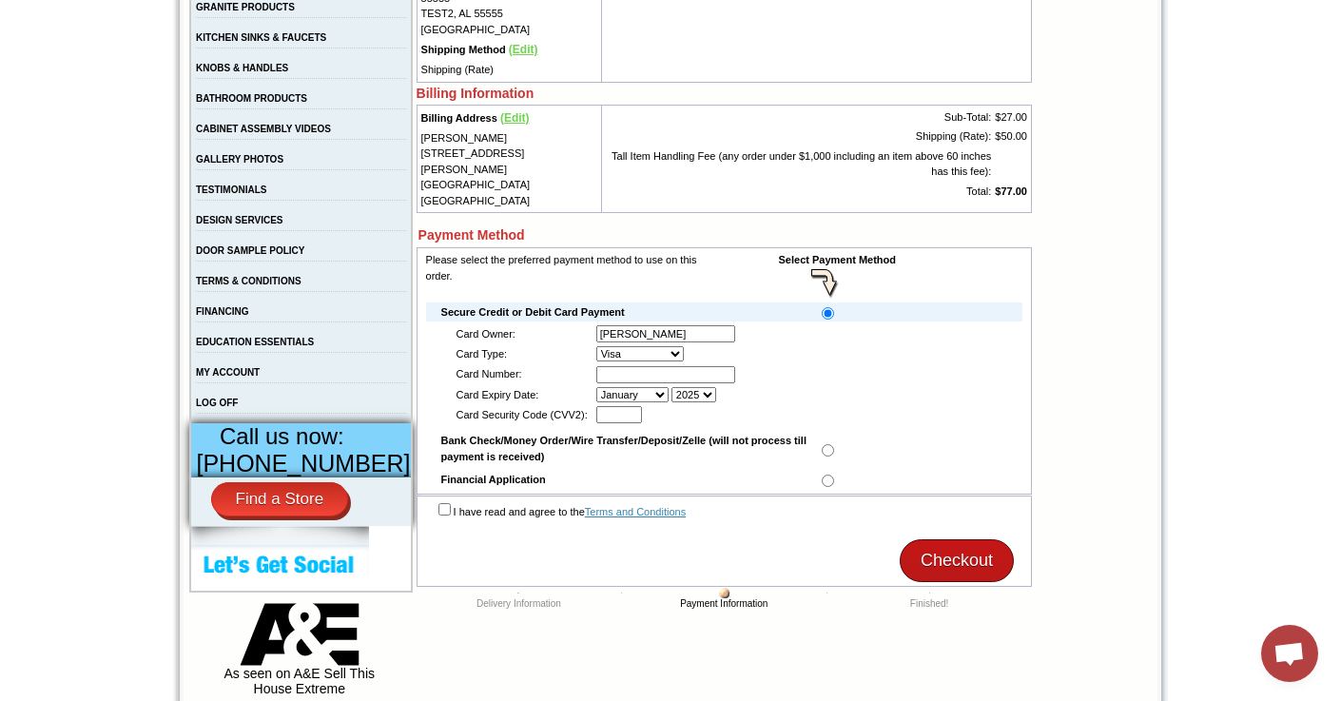
scroll to position [524, 0]
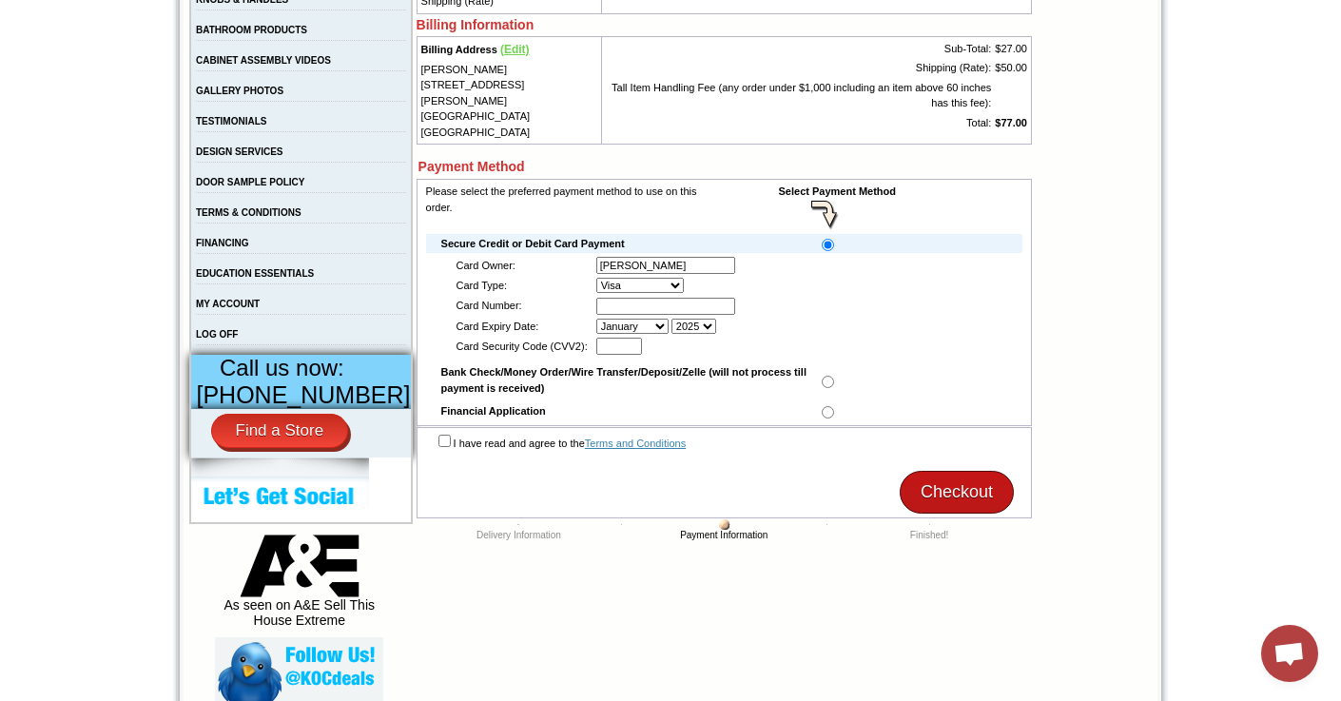
click at [684, 260] on input "[PERSON_NAME]" at bounding box center [666, 265] width 139 height 17
click at [651, 303] on input "text" at bounding box center [666, 306] width 139 height 17
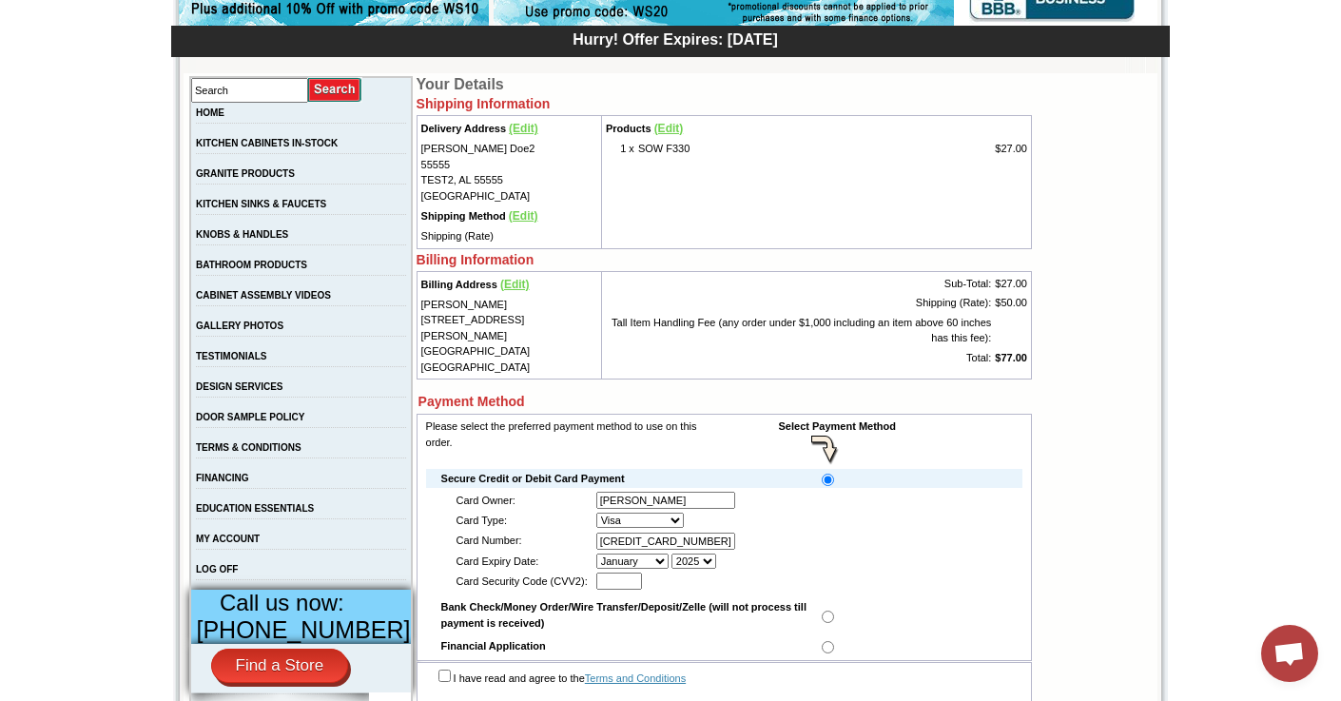
scroll to position [264, 0]
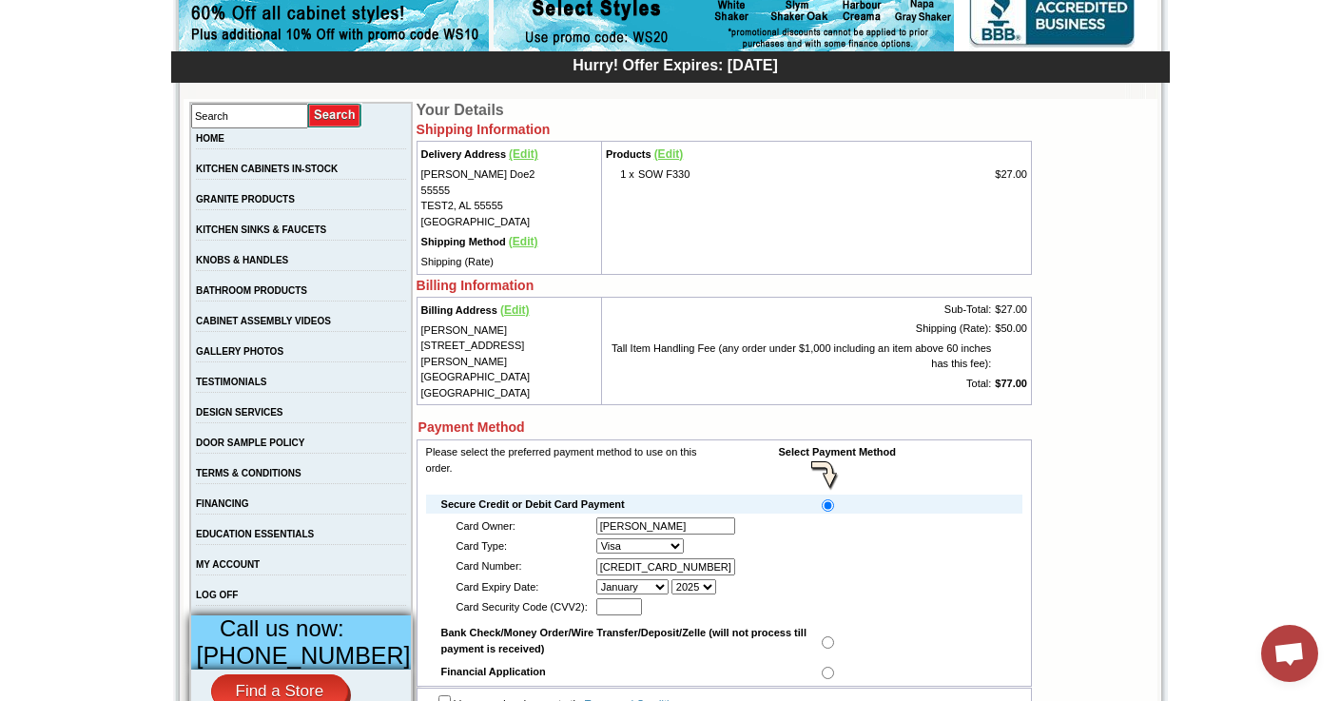
type input "4154177297136857"
click at [516, 152] on span "(Edit)" at bounding box center [523, 153] width 29 height 13
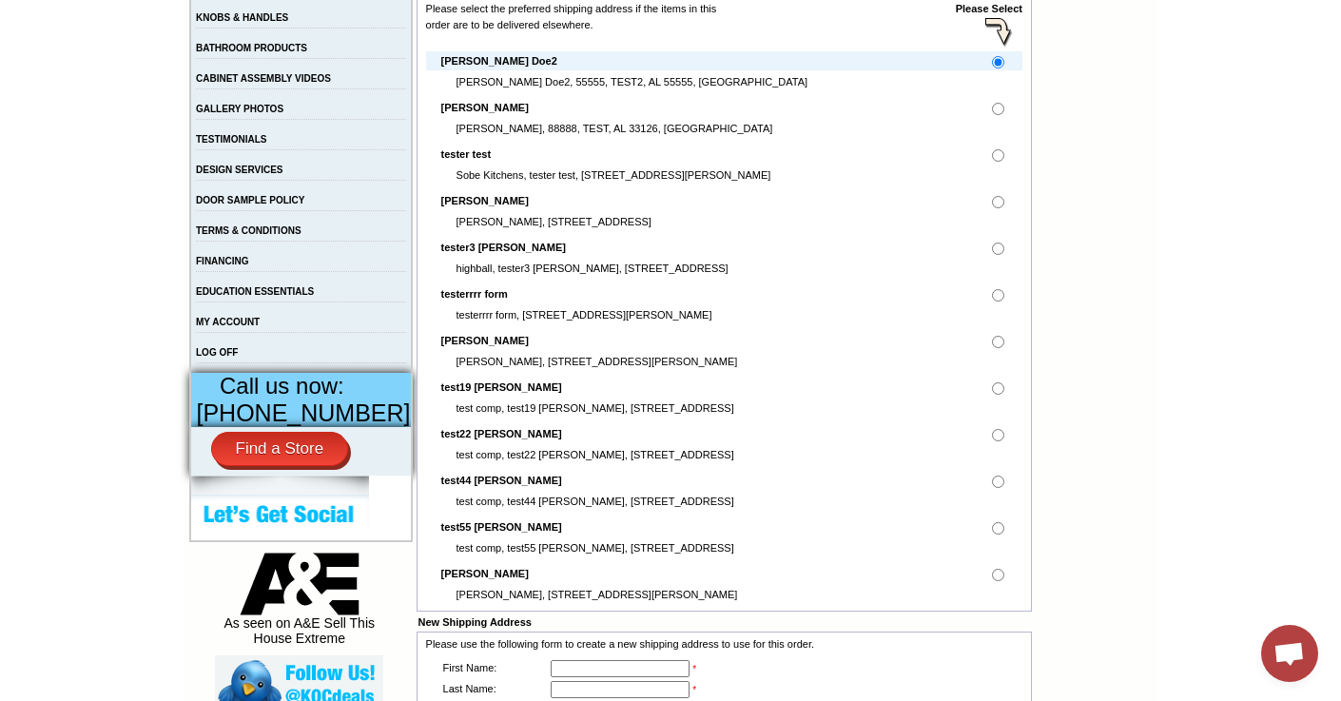
scroll to position [536, 0]
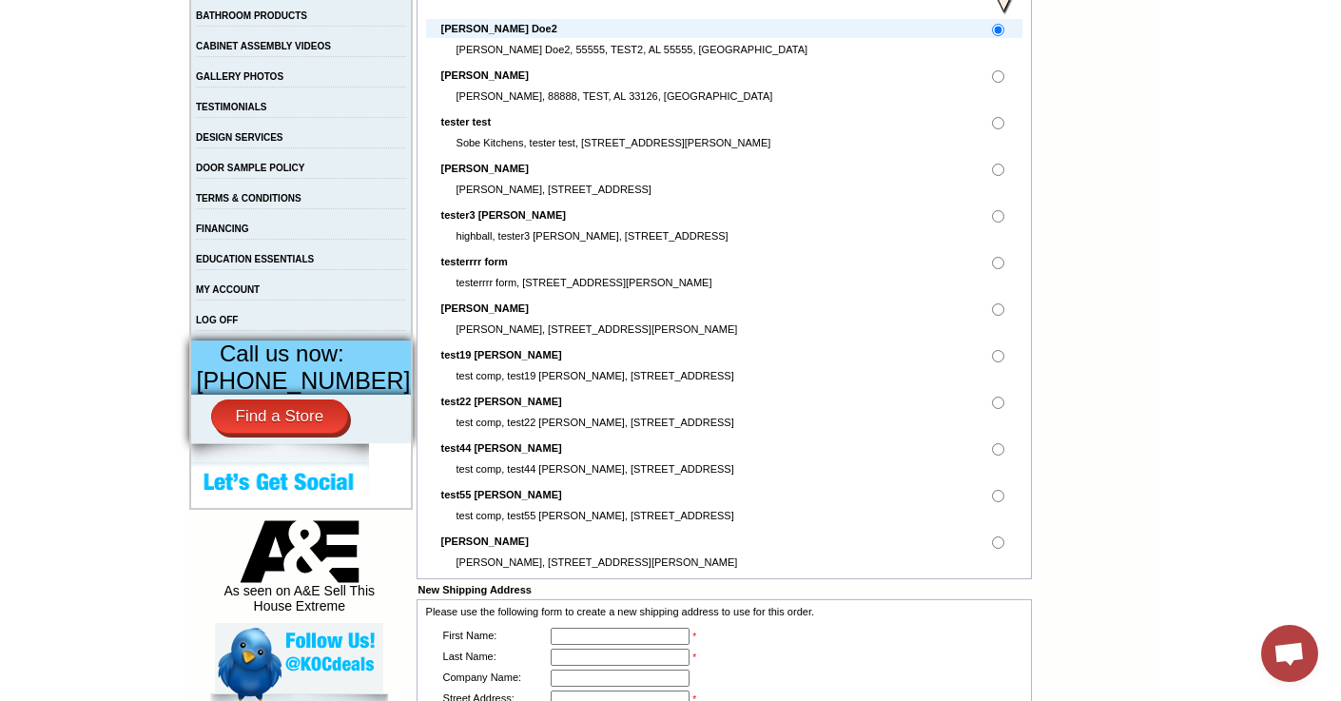
click at [996, 313] on input "radio" at bounding box center [998, 309] width 12 height 12
radio input "true"
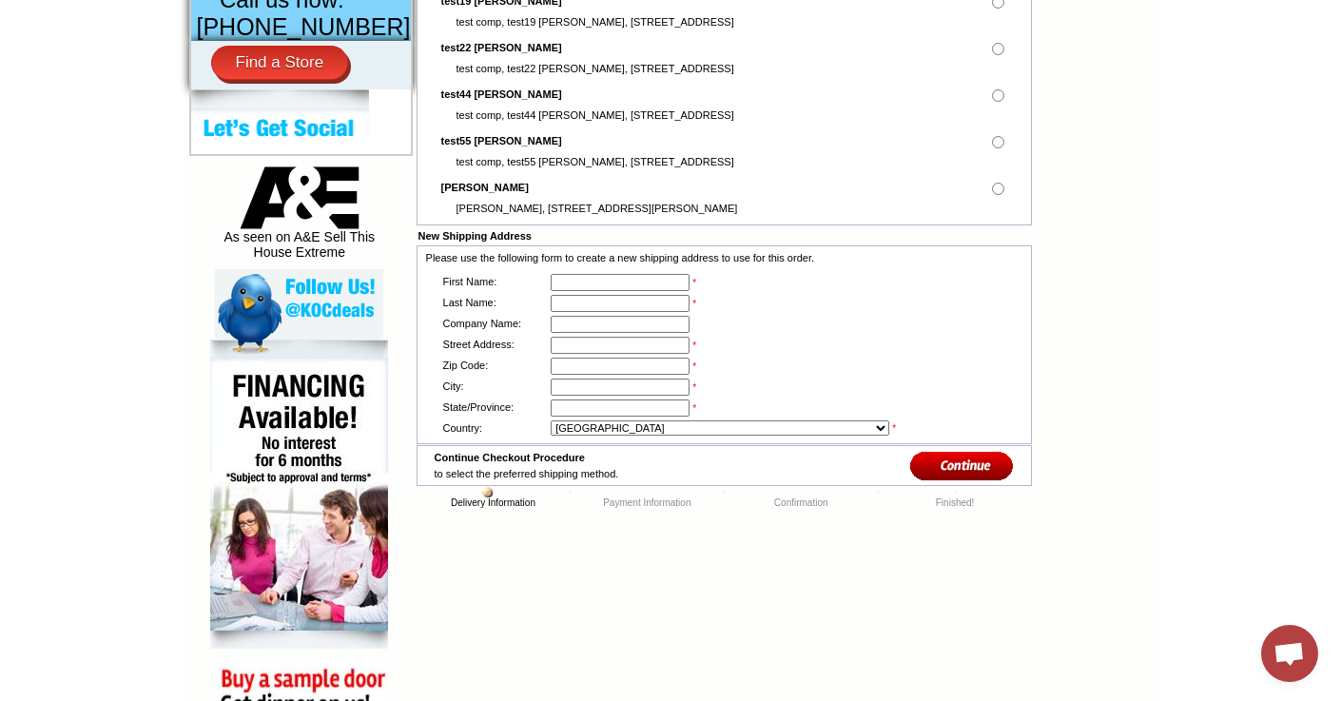
scroll to position [963, 0]
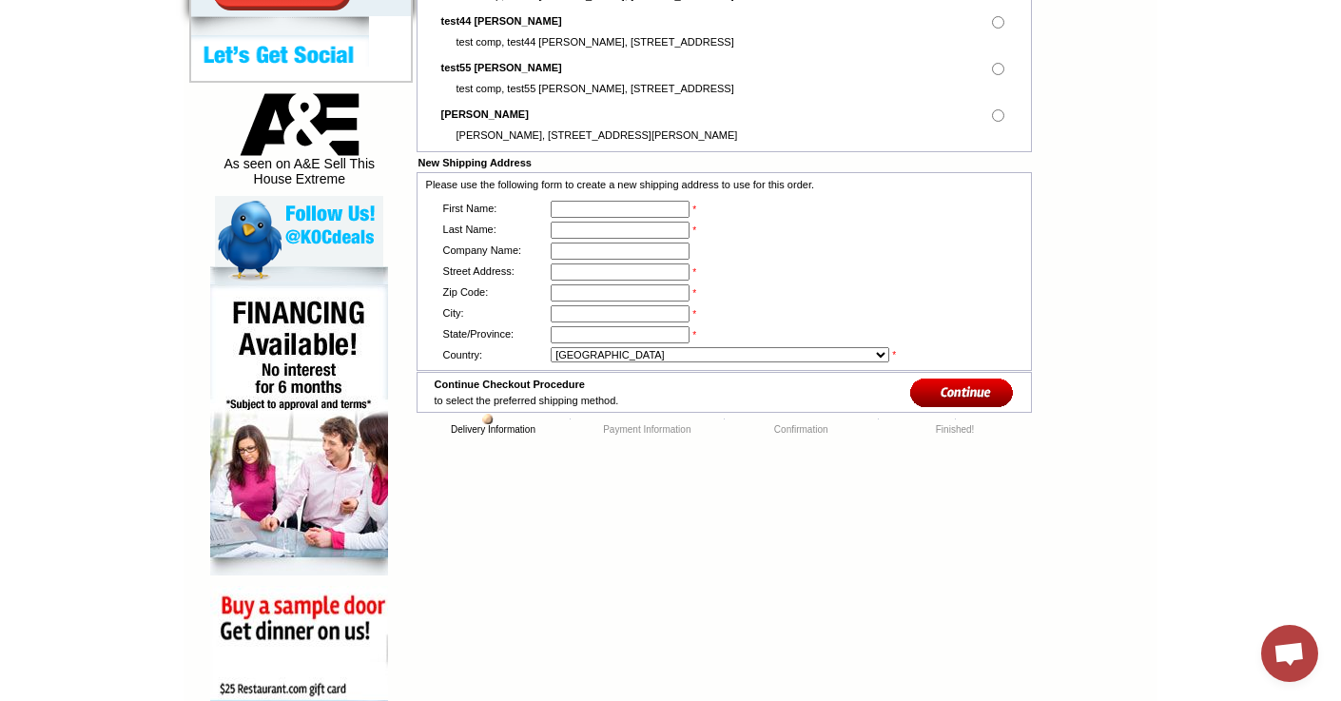
click at [969, 404] on input "image" at bounding box center [962, 392] width 104 height 31
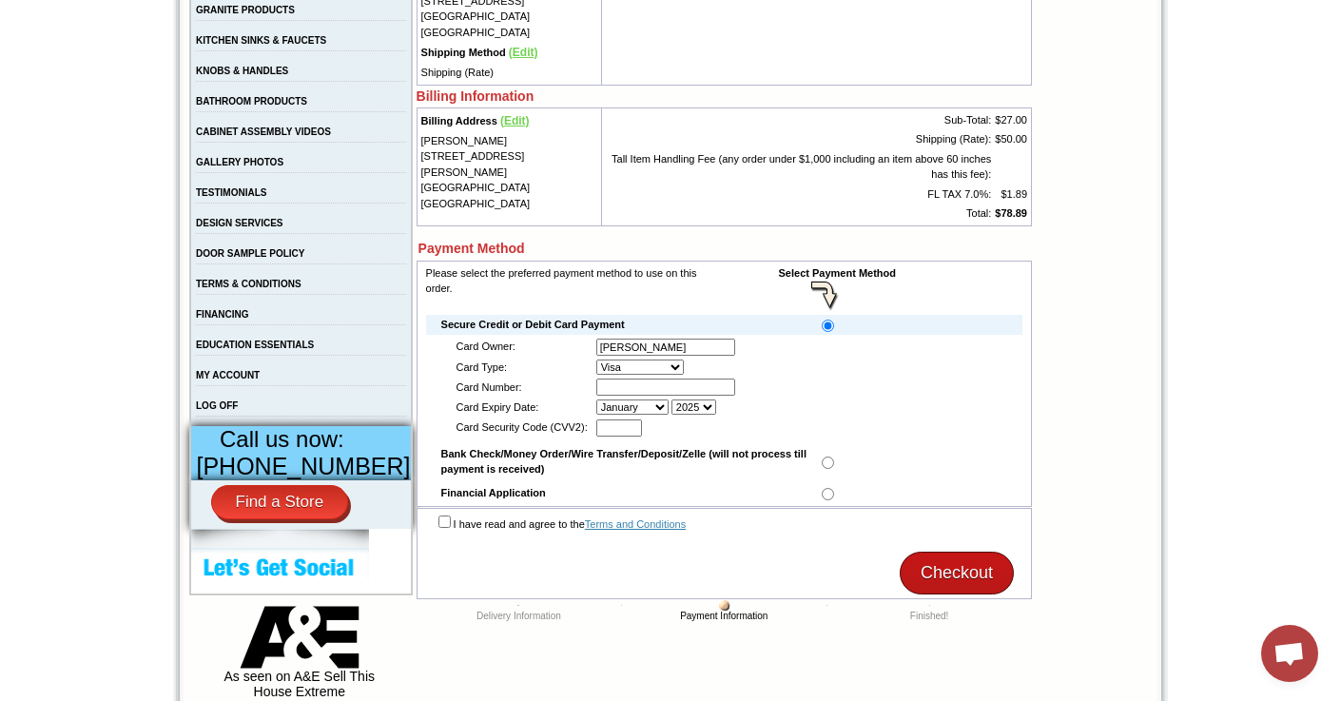
scroll to position [459, 0]
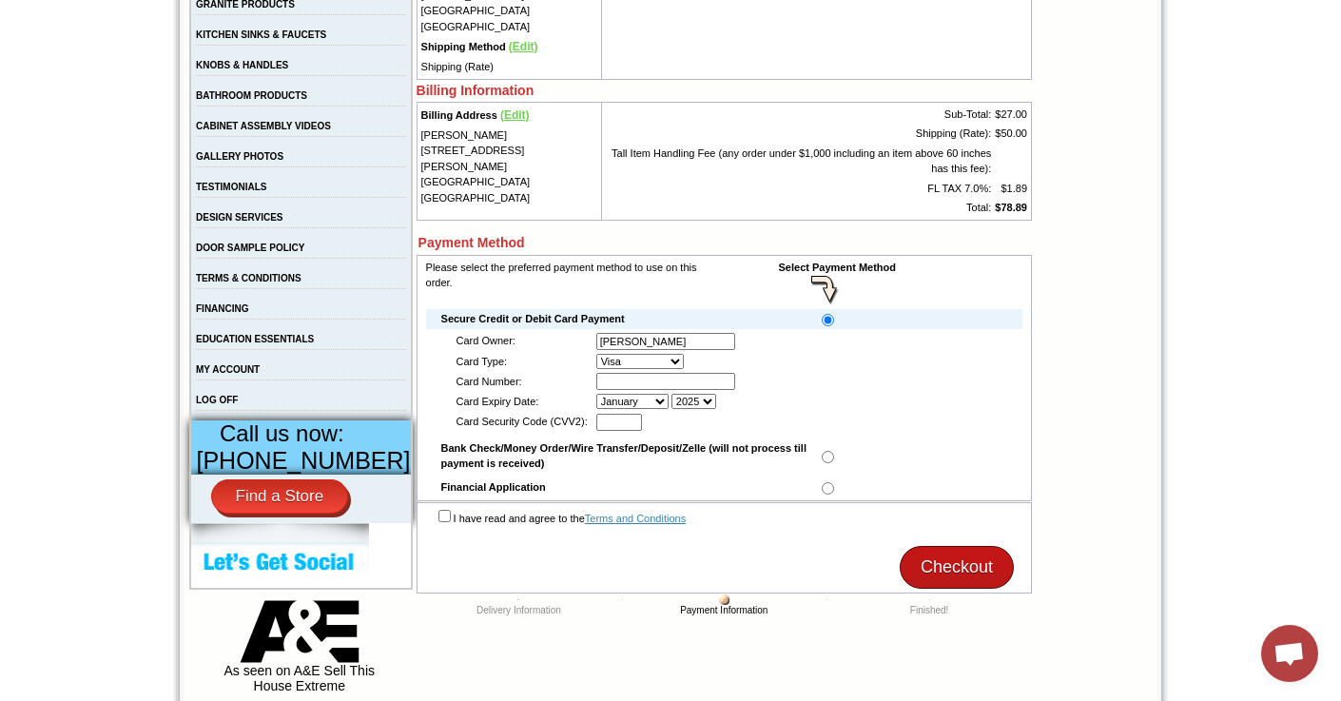
click at [659, 389] on input "text" at bounding box center [666, 381] width 139 height 17
type input "[CREDIT_CARD_NUMBER]"
click at [633, 409] on select "January February March April May June July August September October November De…" at bounding box center [633, 401] width 72 height 15
select select "09"
click at [695, 402] on select "2025 2026 2027 2028 2029 2030 2031 2032 2033 2034" at bounding box center [694, 401] width 45 height 15
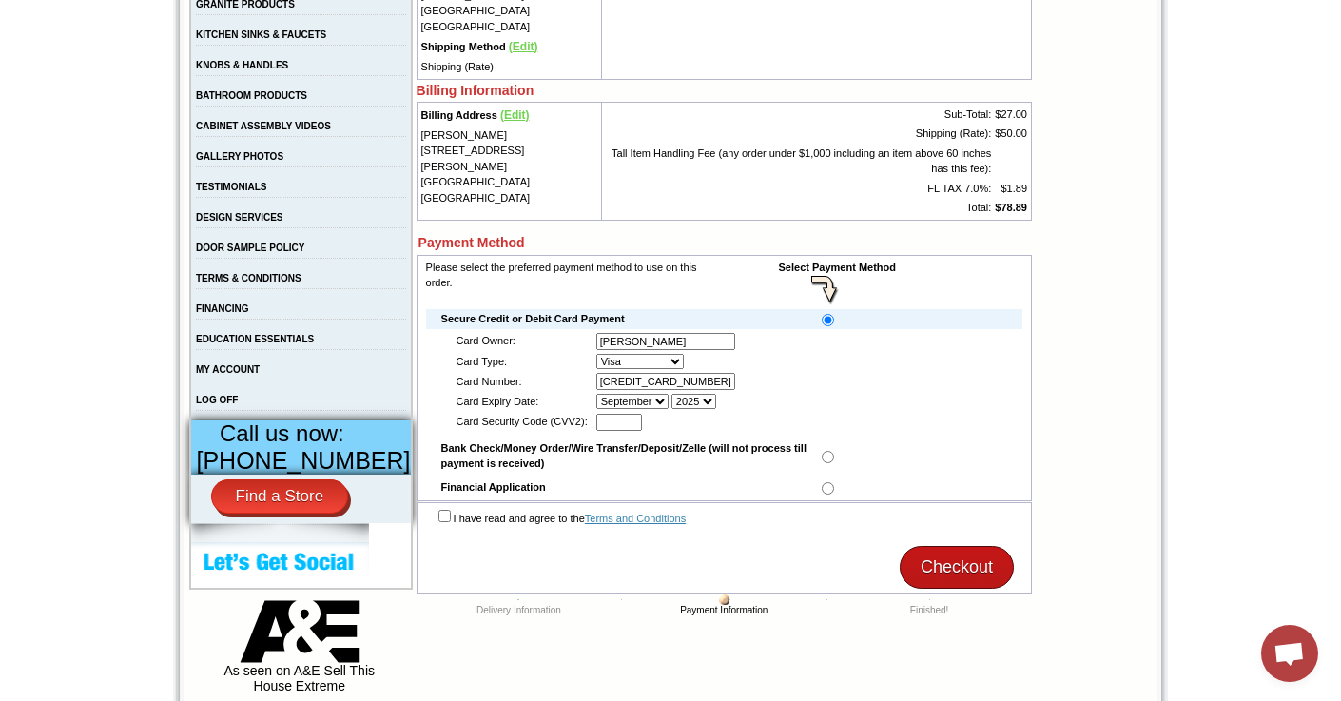
select select "26"
click at [620, 431] on input "text" at bounding box center [620, 422] width 46 height 17
type input "112"
click at [439, 522] on input "checkbox" at bounding box center [445, 516] width 12 height 12
checkbox input "true"
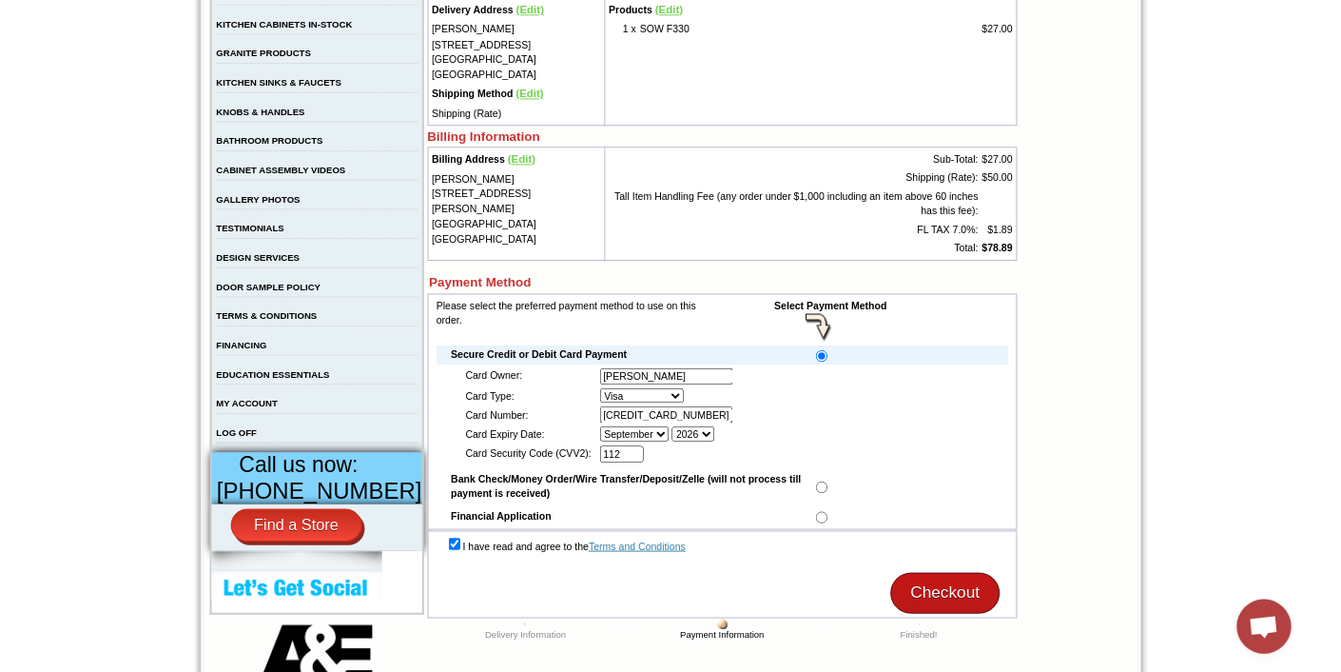
scroll to position [410, 0]
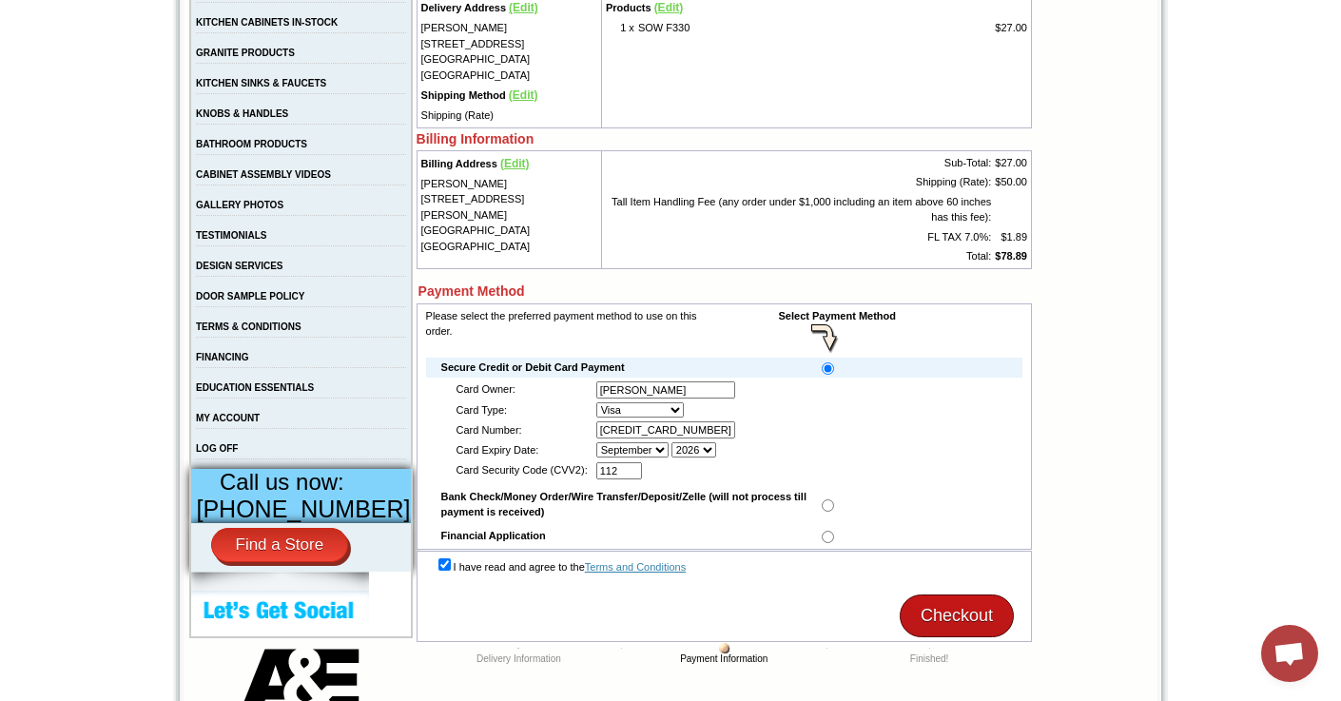
click at [946, 621] on input "Checkout" at bounding box center [957, 616] width 114 height 43
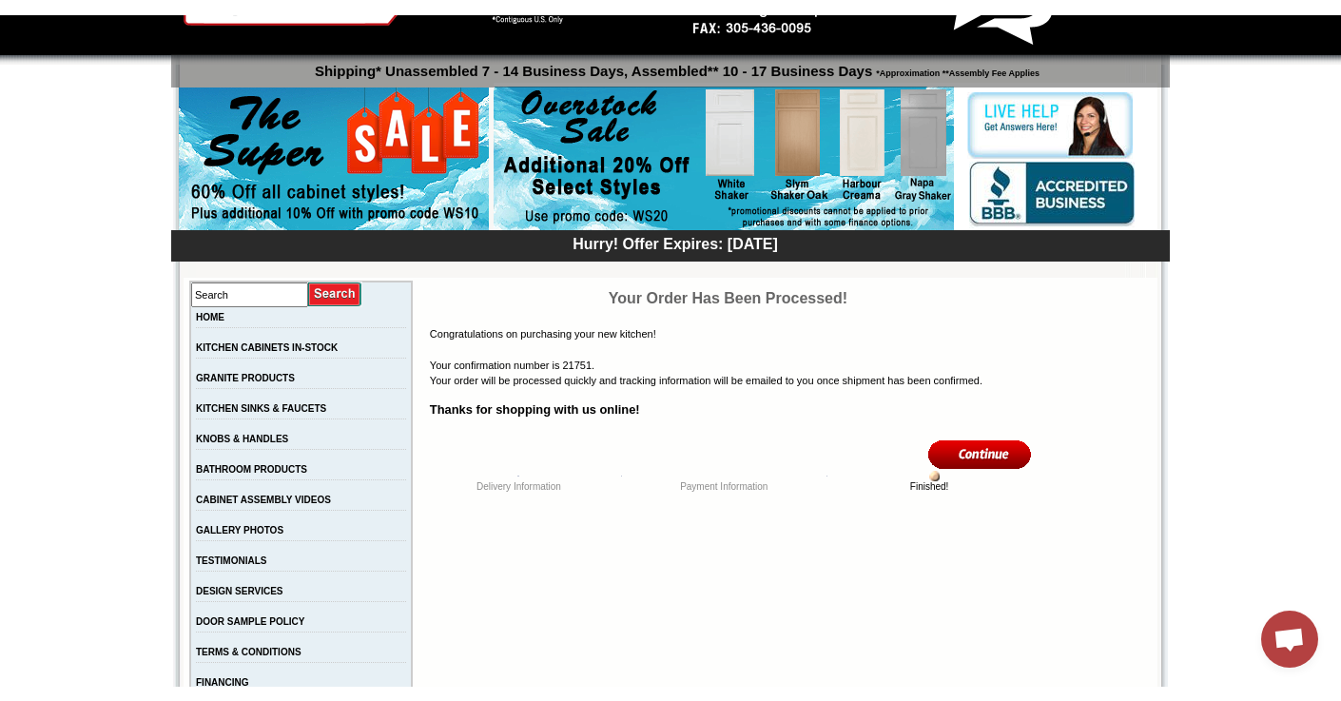
scroll to position [95, 0]
